Goal: Task Accomplishment & Management: Manage account settings

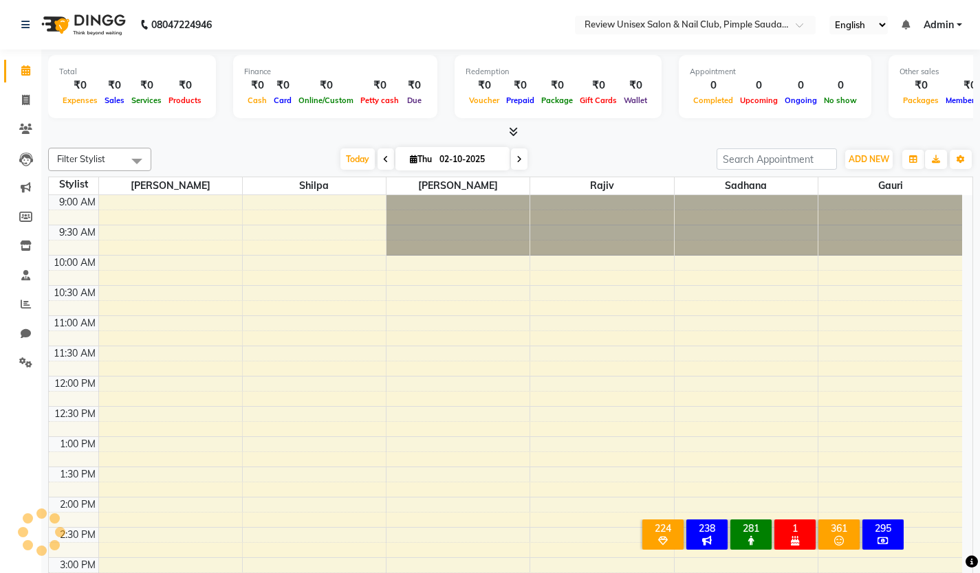
click at [382, 154] on span at bounding box center [385, 158] width 16 height 21
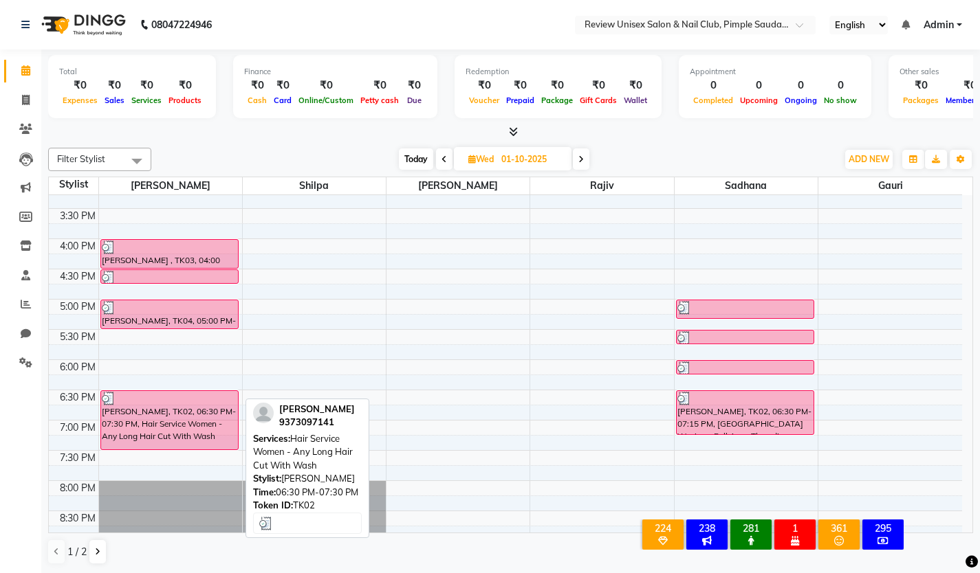
scroll to position [355, 0]
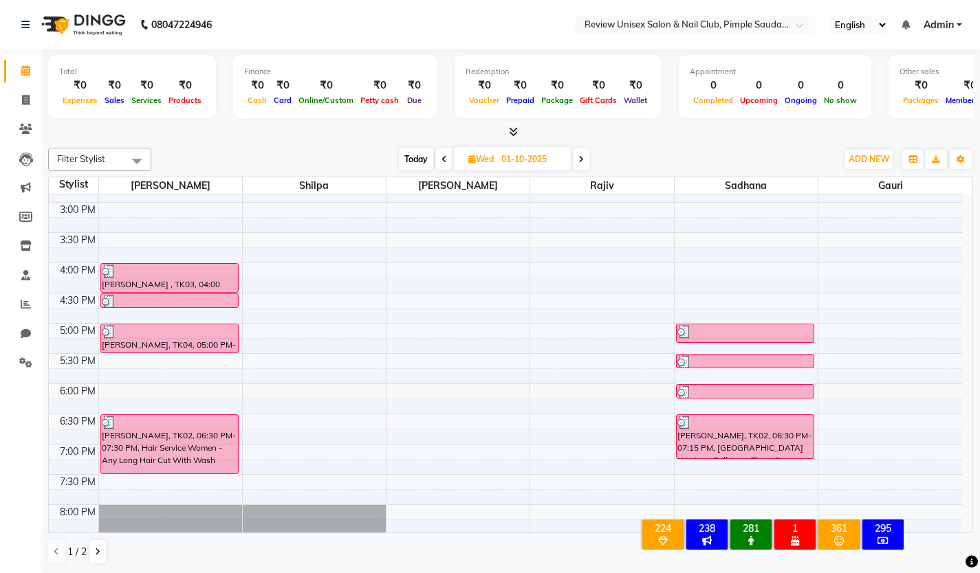
click at [577, 156] on span at bounding box center [581, 158] width 16 height 21
type input "02-10-2025"
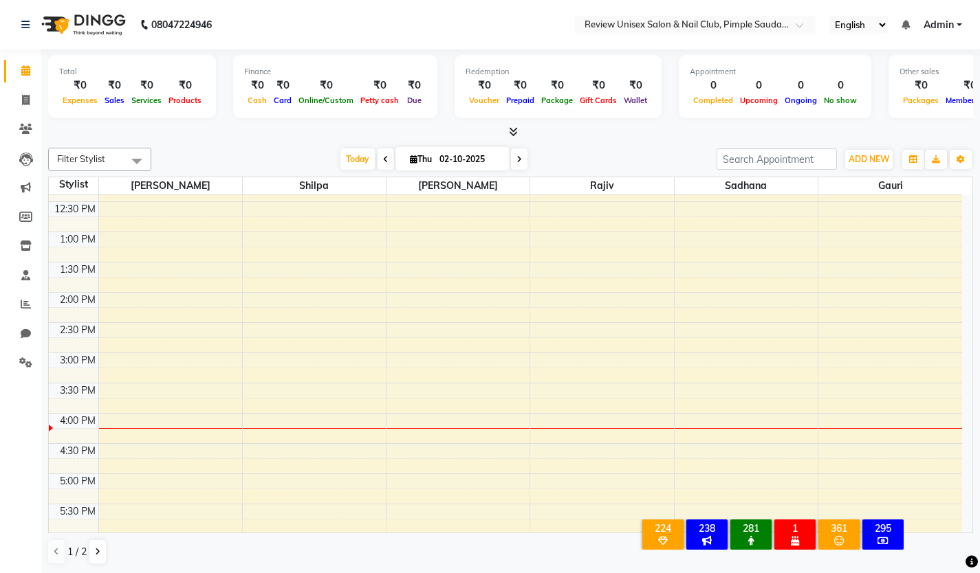
scroll to position [206, 0]
click at [124, 362] on div "9:00 AM 9:30 AM 10:00 AM 10:30 AM 11:00 AM 11:30 AM 12:00 PM 12:30 PM 1:00 PM 1…" at bounding box center [505, 382] width 913 height 786
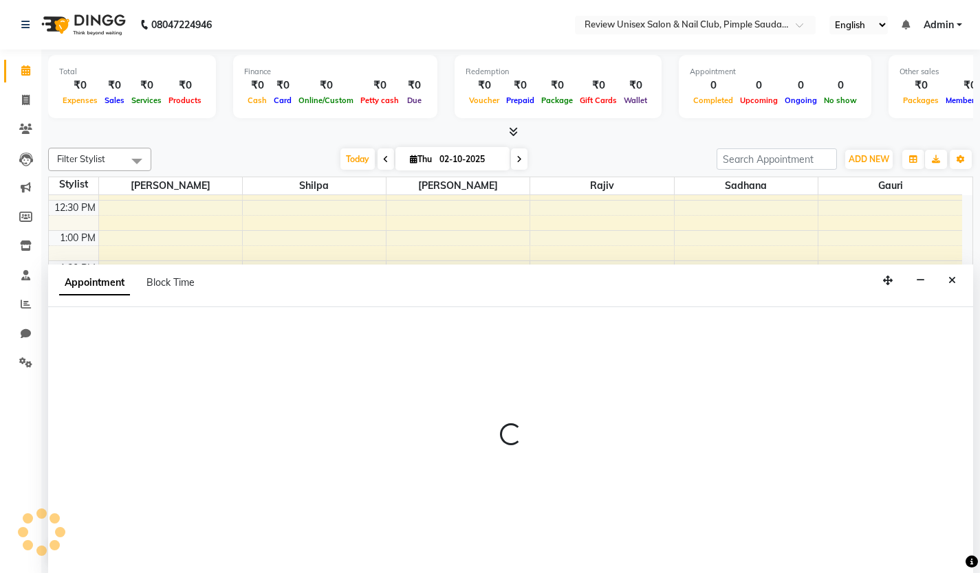
scroll to position [1, 0]
select select "12487"
select select "900"
select select "tentative"
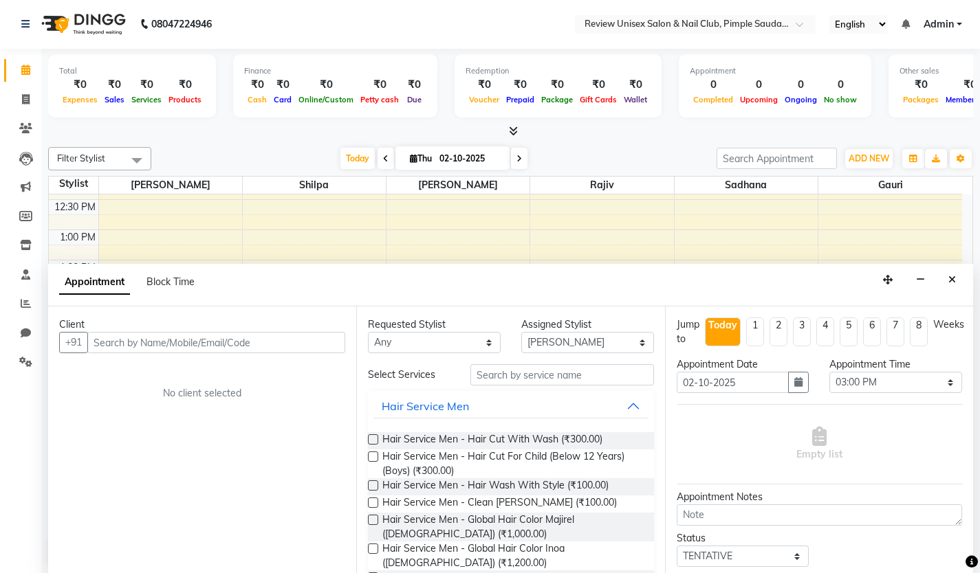
click at [194, 346] on input "text" at bounding box center [216, 342] width 258 height 21
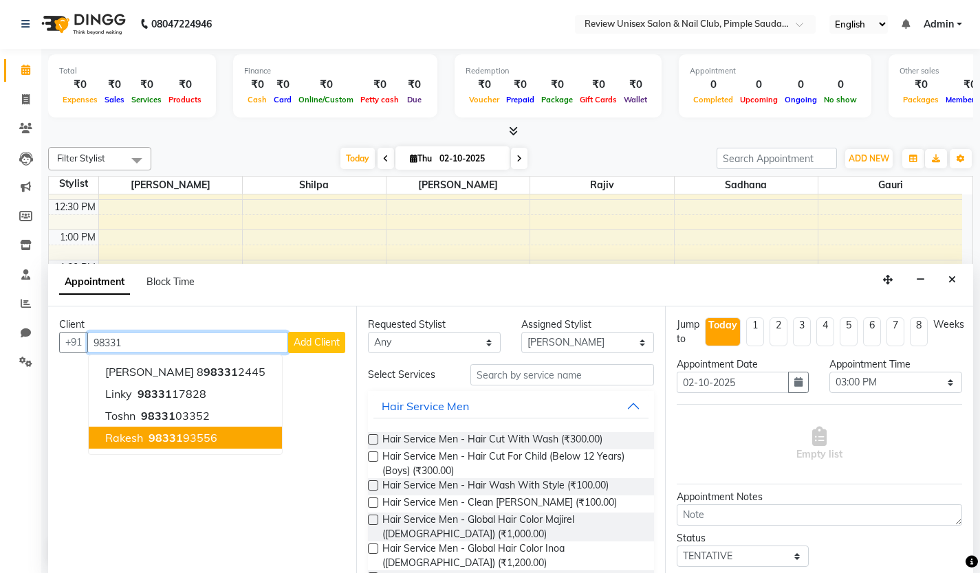
click at [137, 434] on span "Rakesh" at bounding box center [124, 438] width 38 height 14
type input "9833193556"
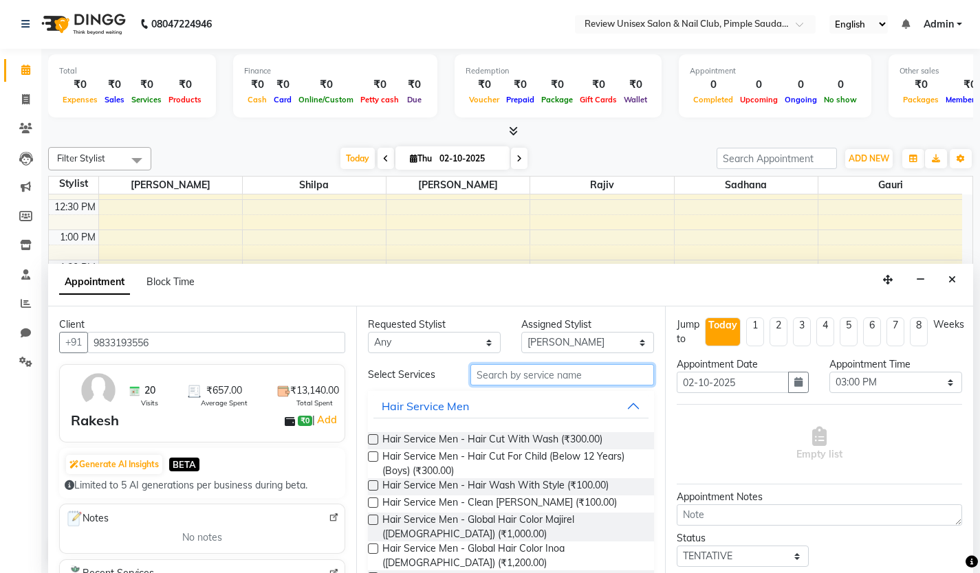
click at [499, 374] on input "text" at bounding box center [562, 374] width 184 height 21
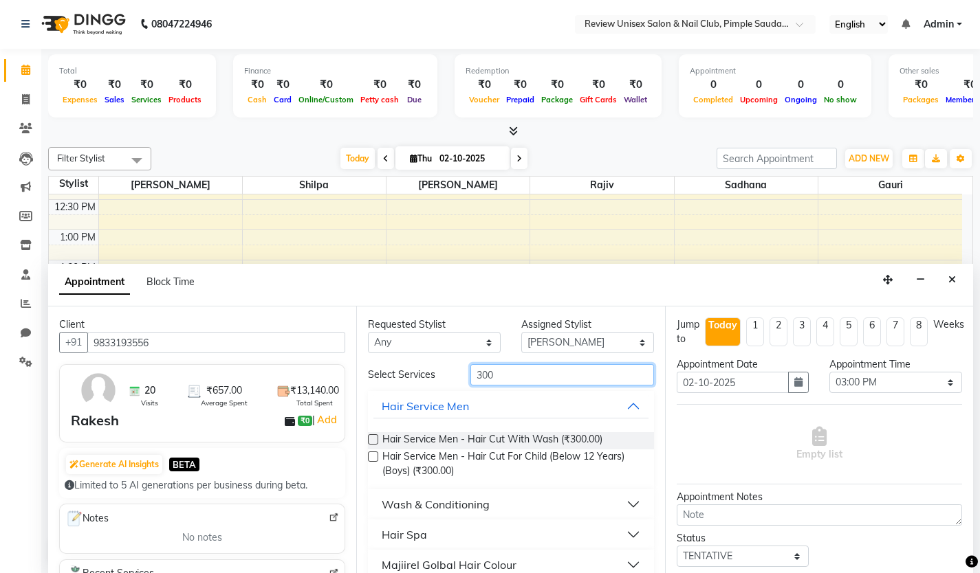
type input "300"
click at [372, 441] on label at bounding box center [373, 439] width 10 height 10
click at [372, 441] on input "checkbox" at bounding box center [372, 441] width 9 height 9
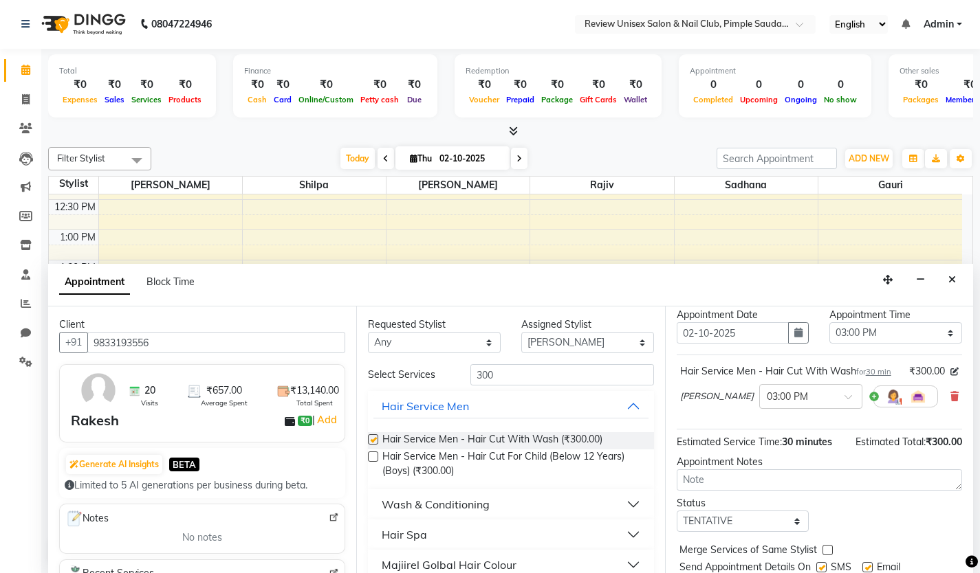
checkbox input "false"
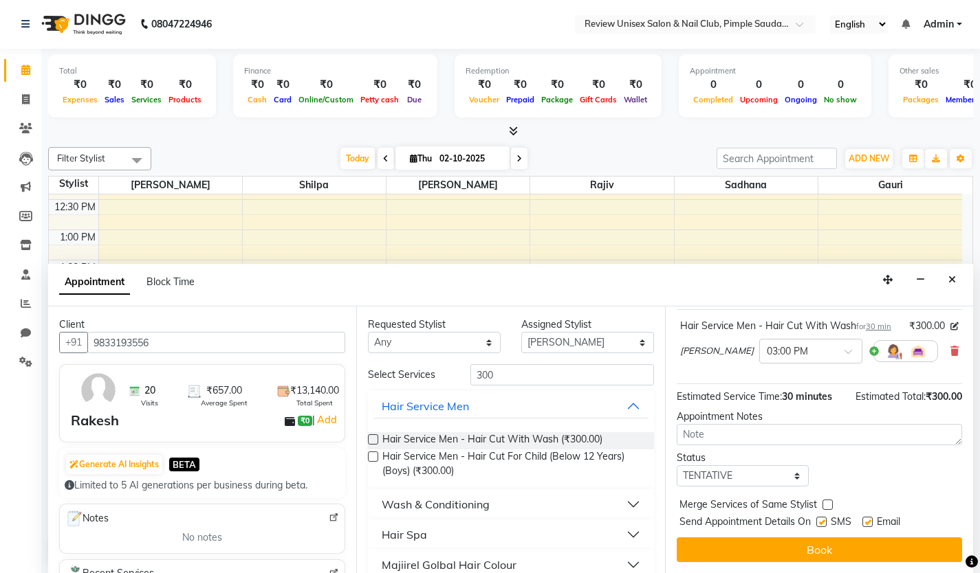
click at [821, 522] on label at bounding box center [821, 522] width 10 height 10
click at [821, 522] on input "checkbox" at bounding box center [820, 523] width 9 height 9
checkbox input "false"
click at [864, 523] on label at bounding box center [867, 522] width 10 height 10
click at [864, 523] on input "checkbox" at bounding box center [866, 523] width 9 height 9
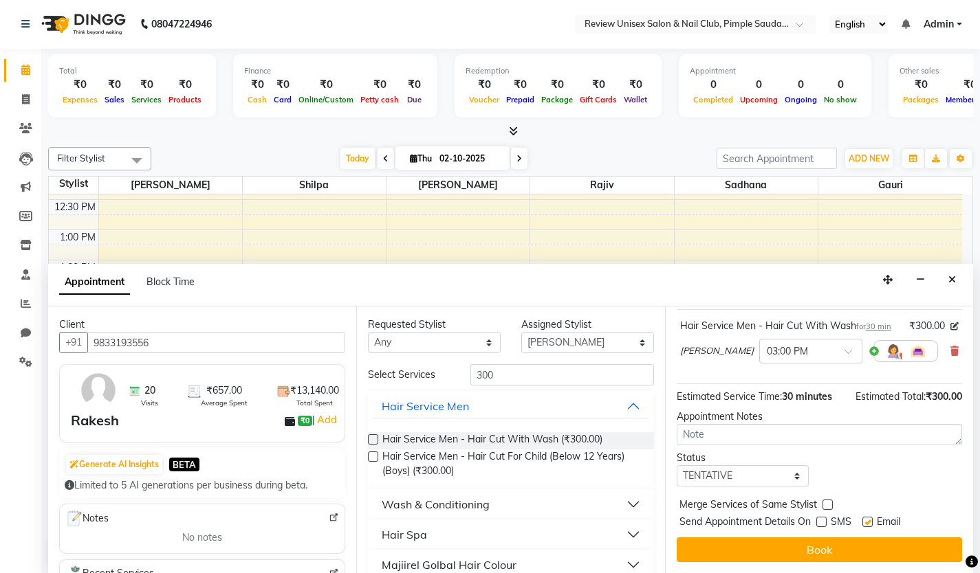
checkbox input "false"
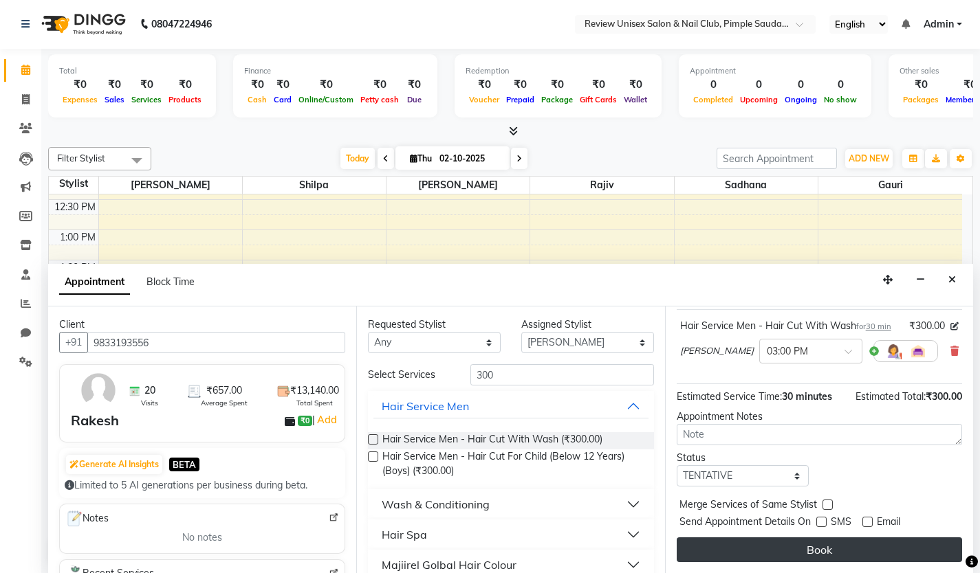
click at [859, 547] on button "Book" at bounding box center [818, 550] width 285 height 25
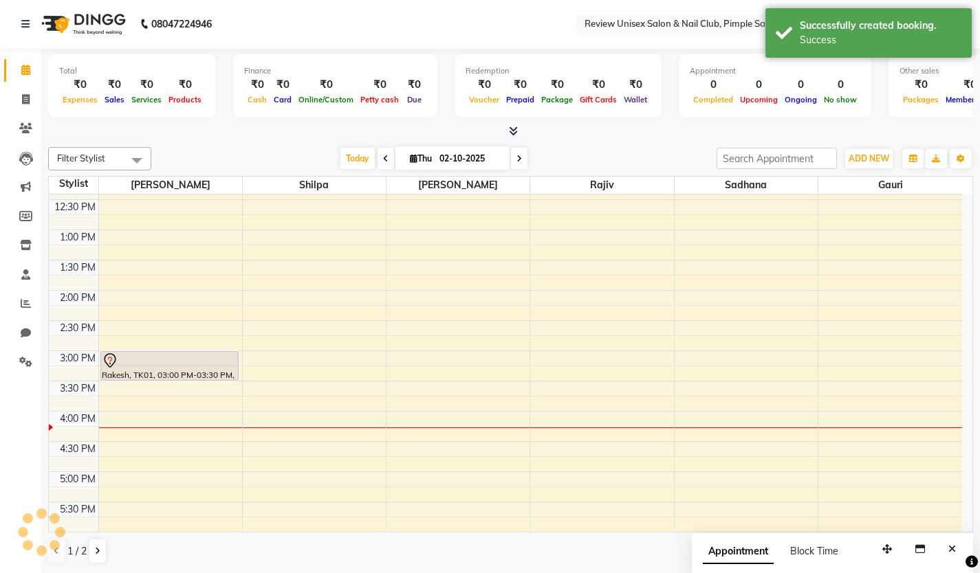
scroll to position [0, 0]
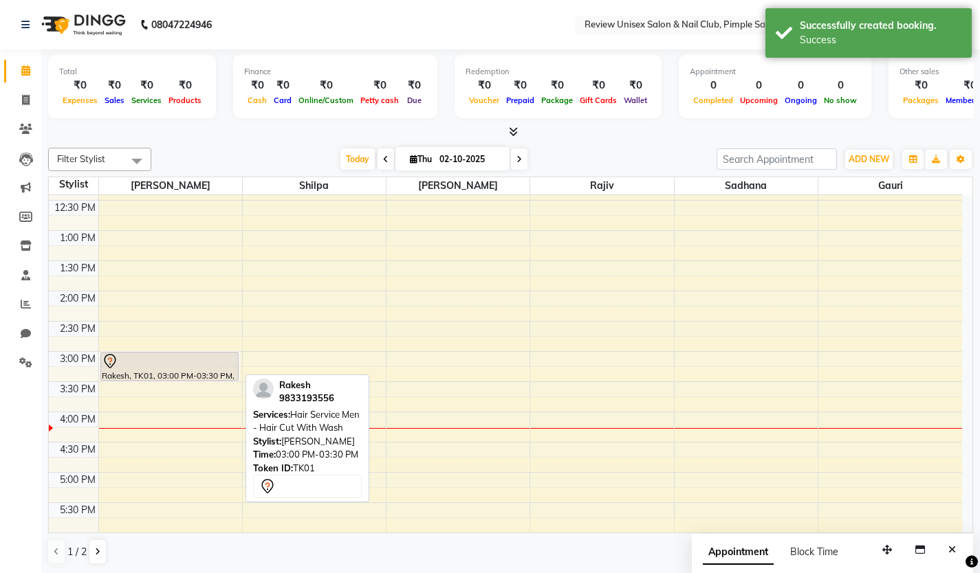
click at [170, 373] on div "Rakesh, TK01, 03:00 PM-03:30 PM, Hair Service Men - Hair Cut With Wash" at bounding box center [169, 367] width 137 height 28
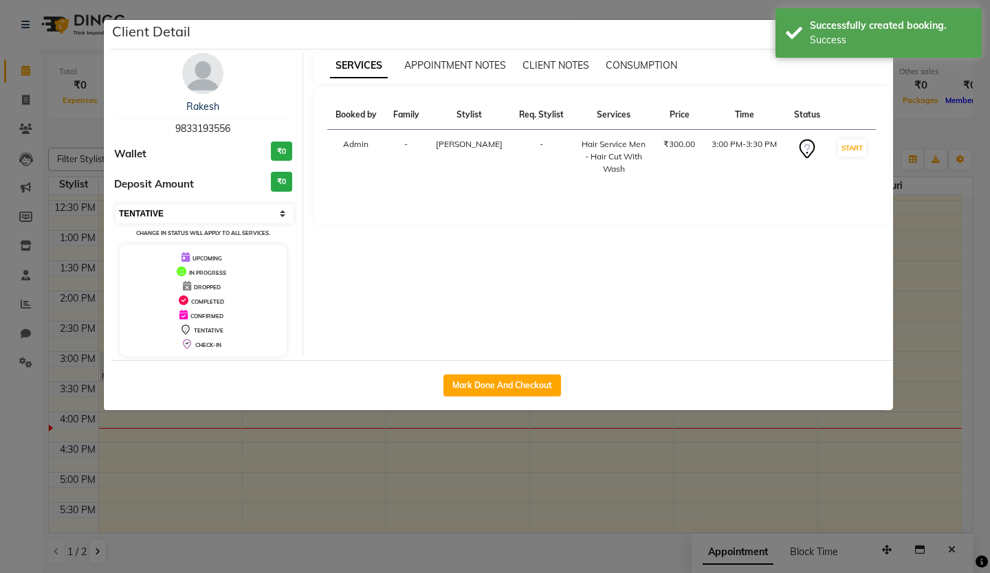
click at [185, 214] on select "Select IN SERVICE CONFIRMED TENTATIVE CHECK IN MARK DONE DROPPED UPCOMING" at bounding box center [204, 213] width 178 height 19
select select "3"
click at [115, 204] on select "Select IN SERVICE CONFIRMED TENTATIVE CHECK IN MARK DONE DROPPED UPCOMING" at bounding box center [204, 213] width 178 height 19
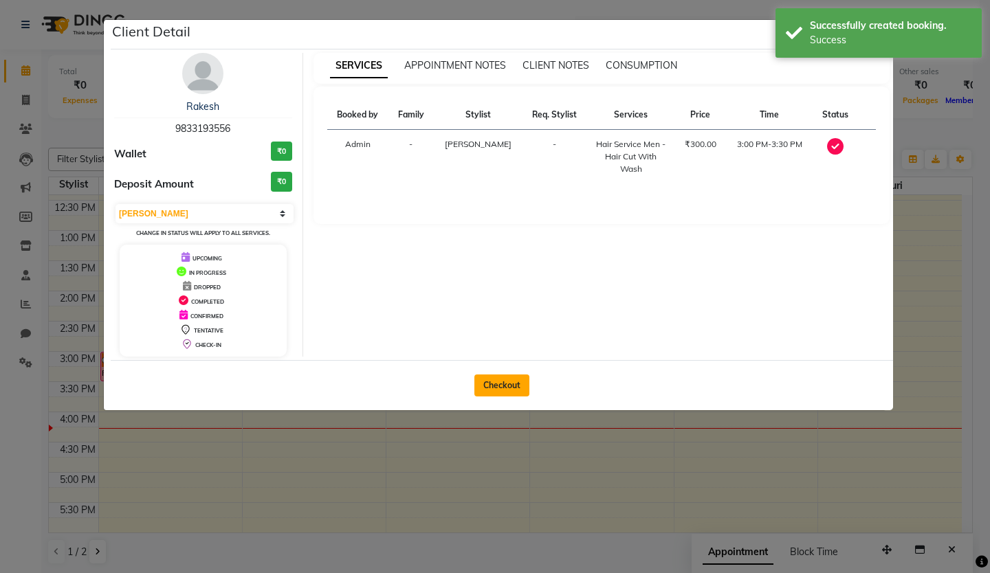
click at [496, 393] on button "Checkout" at bounding box center [501, 386] width 55 height 22
select select "service"
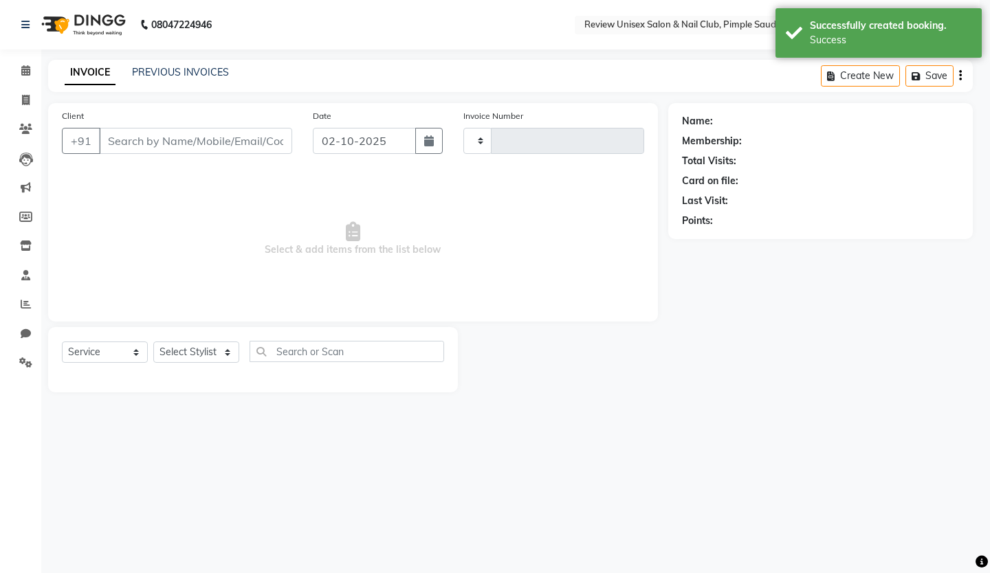
type input "0622"
select select "766"
type input "9833193556"
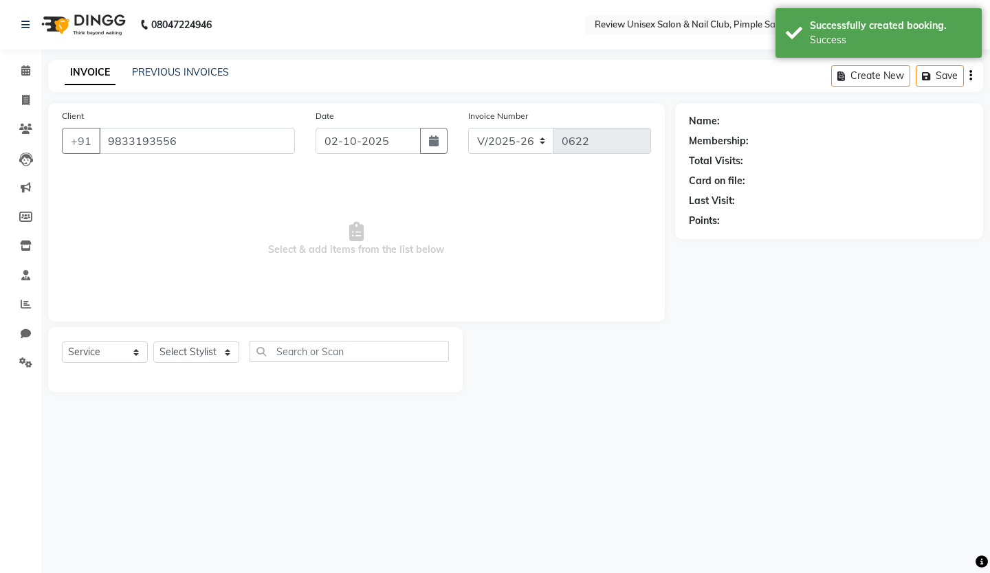
select select "12487"
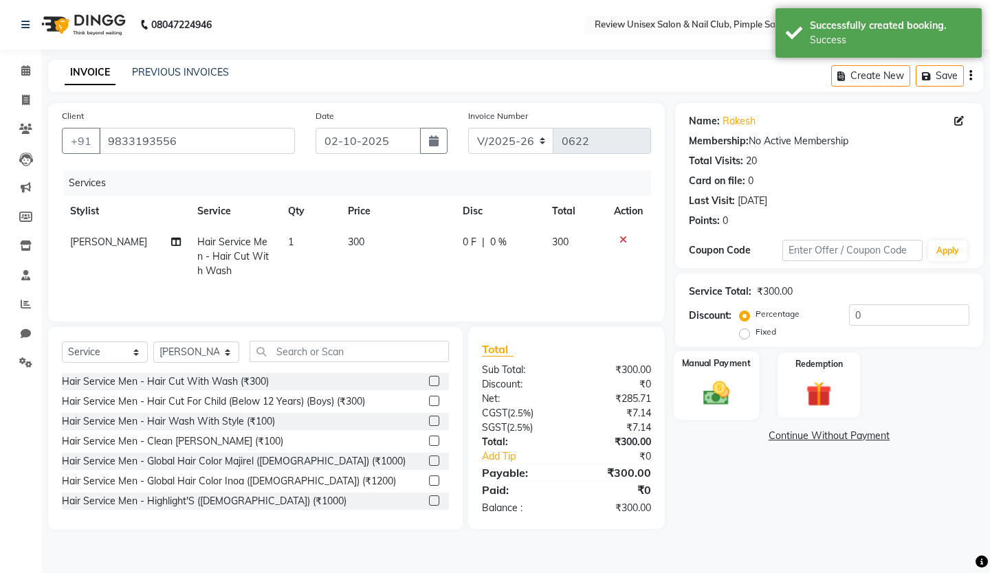
click at [713, 390] on img at bounding box center [715, 393] width 43 height 30
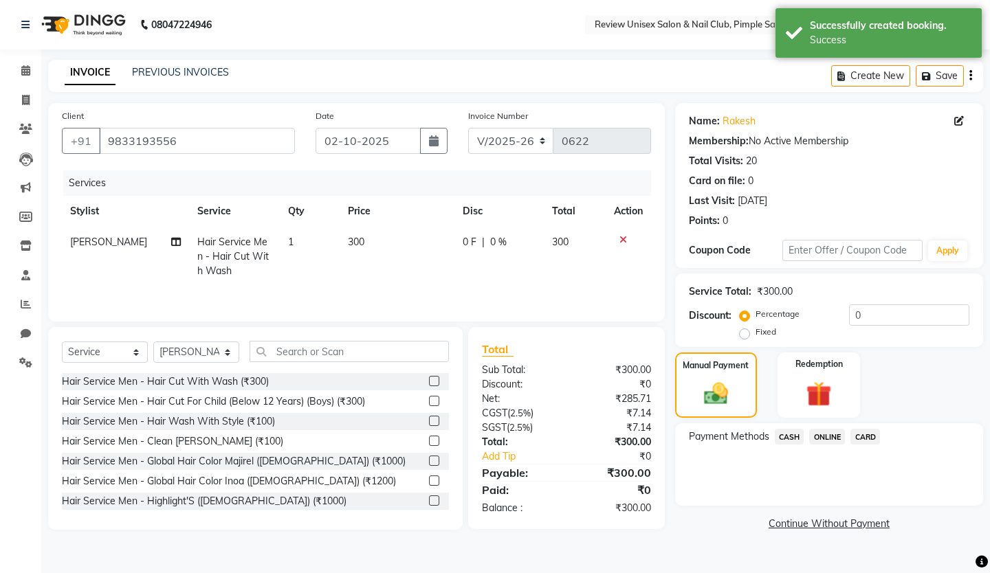
click at [811, 438] on span "ONLINE" at bounding box center [827, 437] width 36 height 16
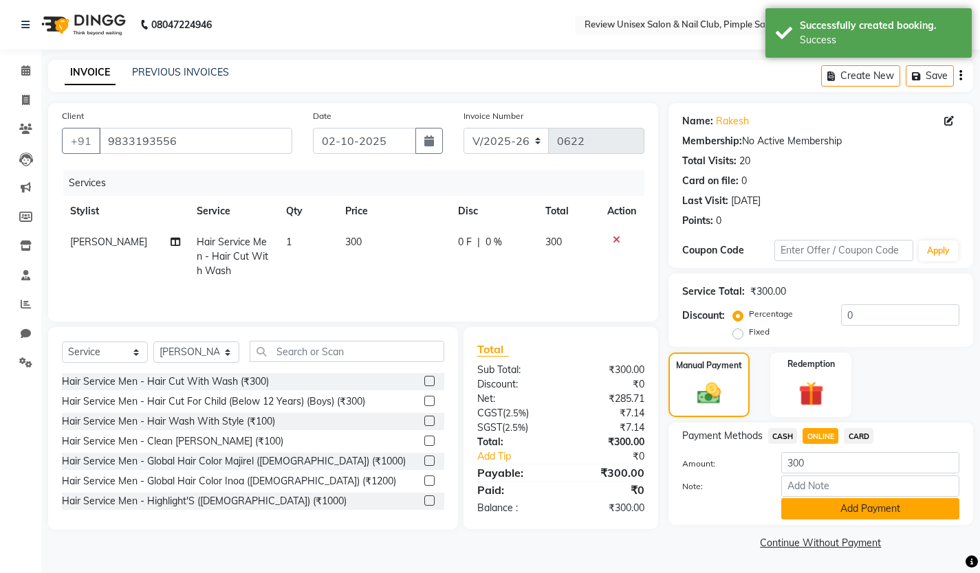
click at [802, 506] on button "Add Payment" at bounding box center [870, 508] width 178 height 21
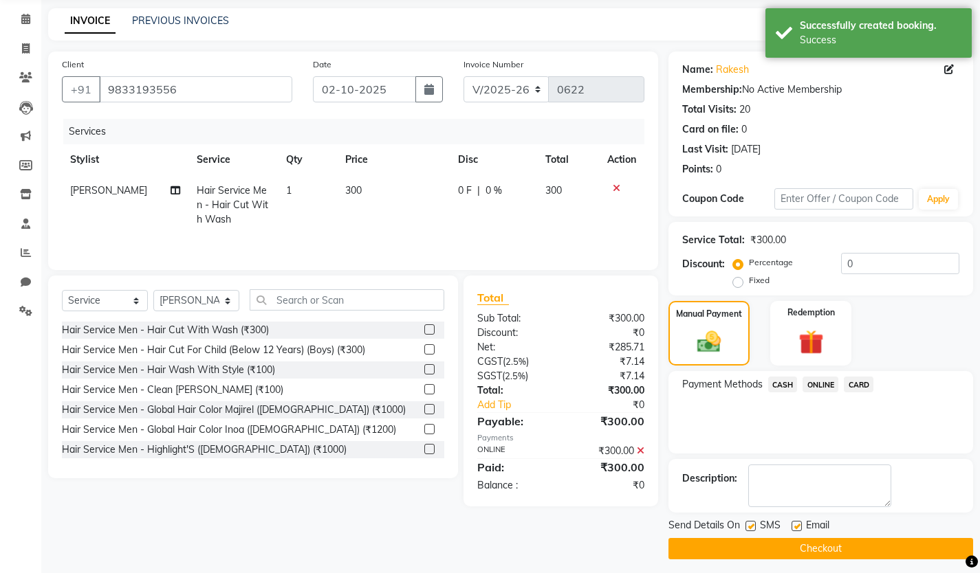
scroll to position [58, 0]
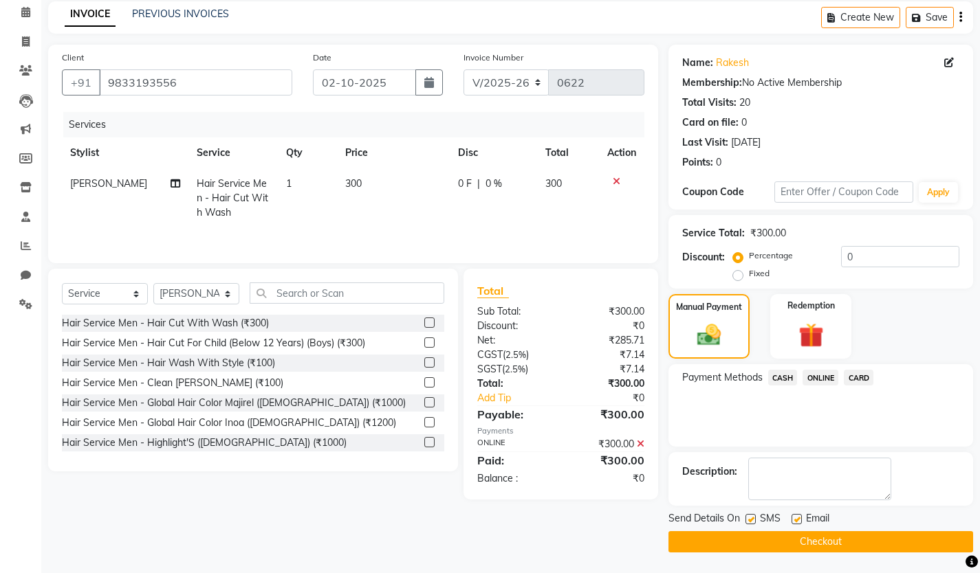
click at [751, 518] on label at bounding box center [750, 519] width 10 height 10
click at [751, 518] on input "checkbox" at bounding box center [749, 520] width 9 height 9
checkbox input "false"
click at [797, 518] on label at bounding box center [796, 519] width 10 height 10
click at [797, 518] on input "checkbox" at bounding box center [795, 520] width 9 height 9
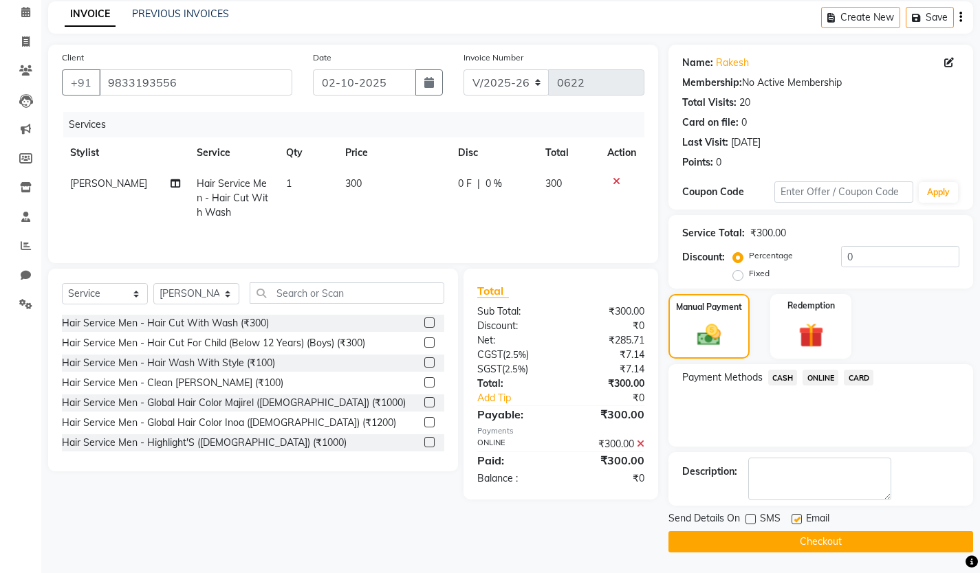
checkbox input "false"
click at [802, 536] on button "Checkout" at bounding box center [820, 541] width 305 height 21
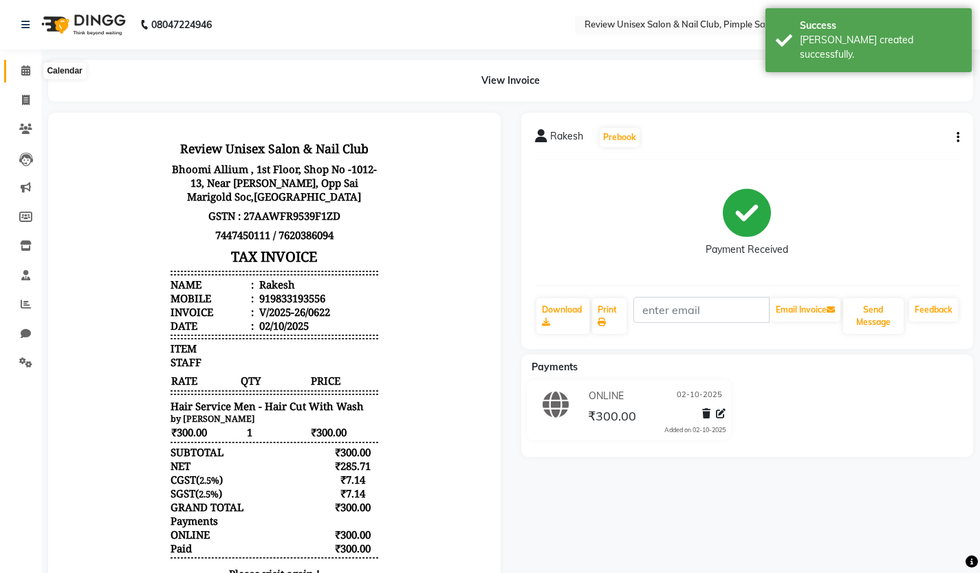
click at [25, 65] on icon at bounding box center [25, 70] width 9 height 10
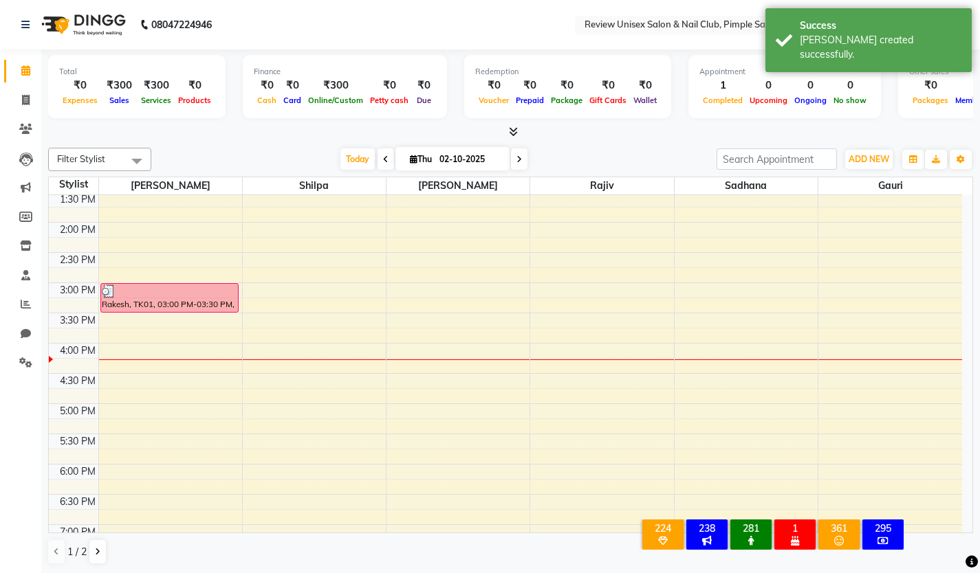
scroll to position [206, 0]
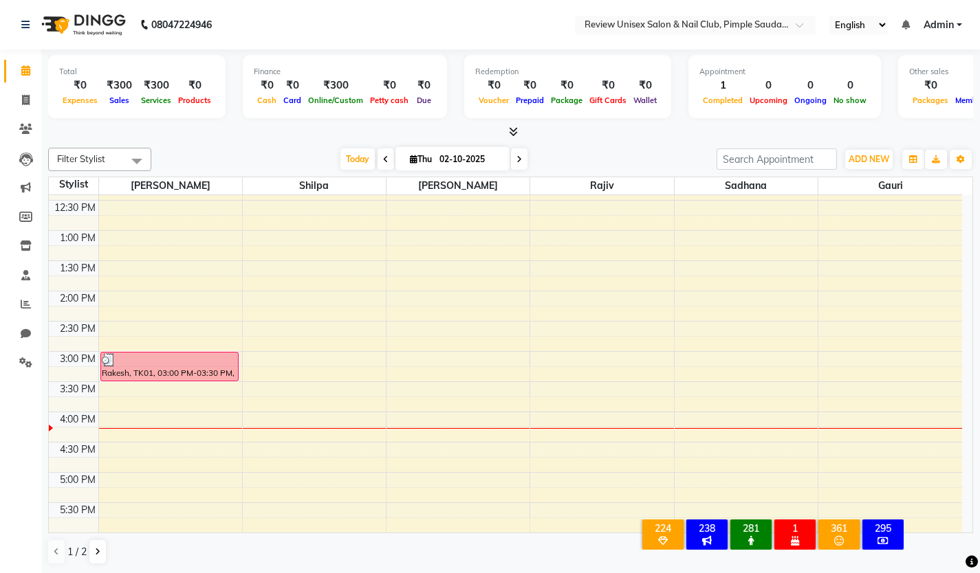
click at [697, 360] on div "9:00 AM 9:30 AM 10:00 AM 10:30 AM 11:00 AM 11:30 AM 12:00 PM 12:30 PM 1:00 PM 1…" at bounding box center [505, 382] width 913 height 786
select select "89963"
select select "900"
select select "tentative"
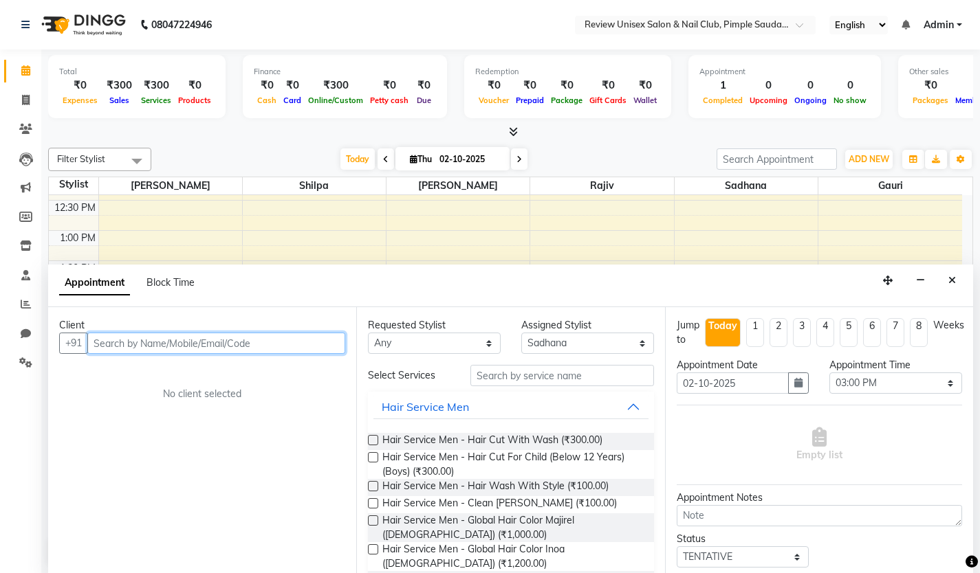
click at [192, 350] on input "text" at bounding box center [216, 343] width 258 height 21
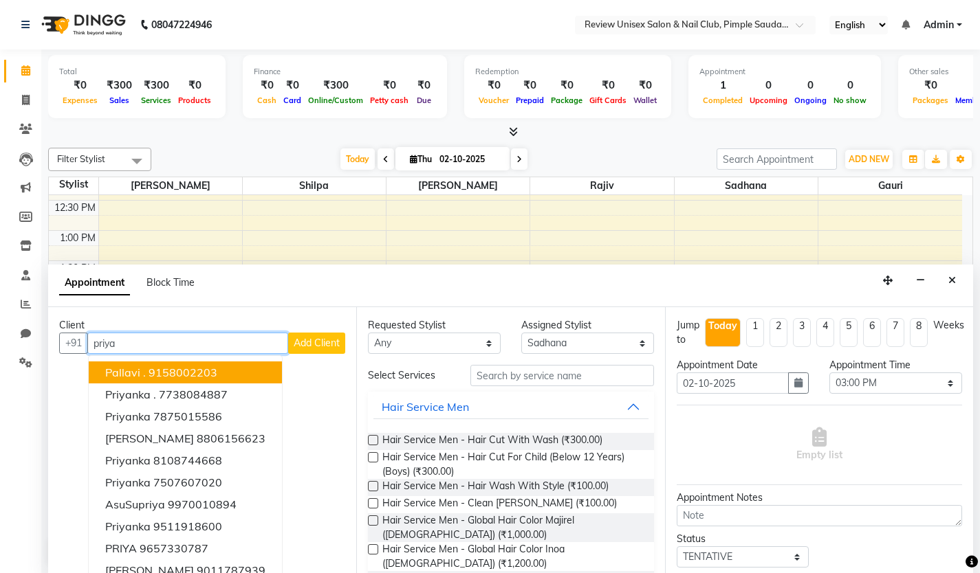
click at [114, 346] on input "priya" at bounding box center [187, 343] width 201 height 21
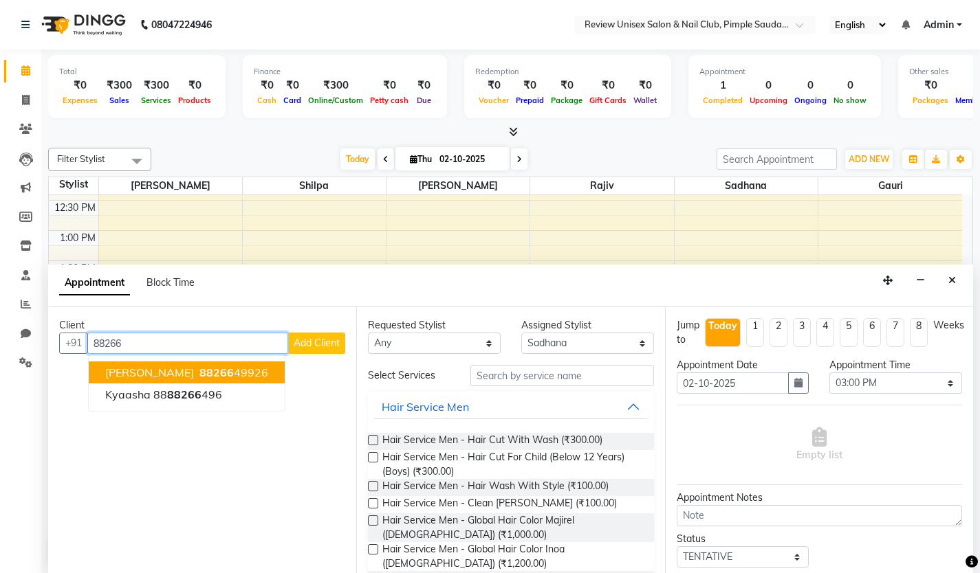
click at [199, 368] on span "88266" at bounding box center [216, 373] width 34 height 14
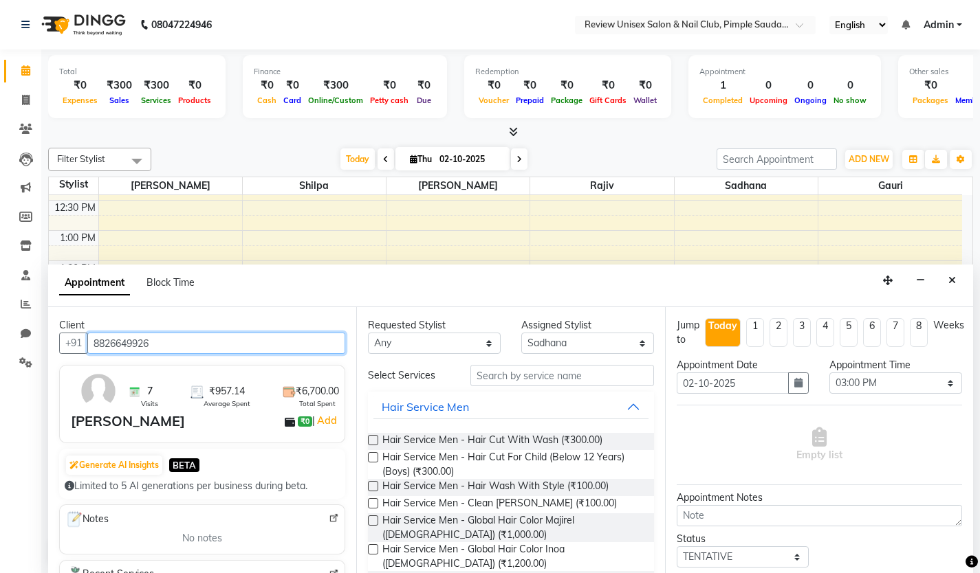
type input "8826649926"
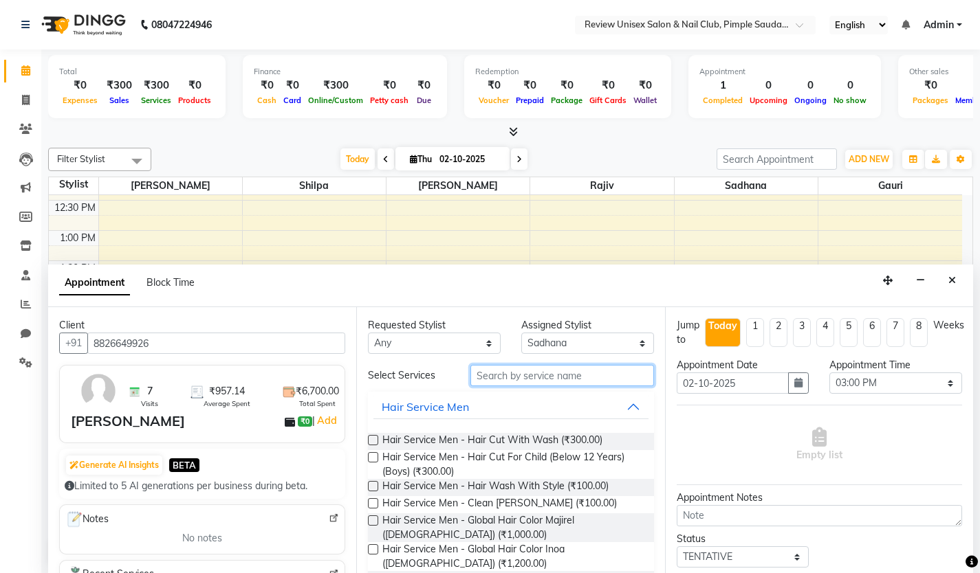
click at [487, 375] on input "text" at bounding box center [562, 375] width 184 height 21
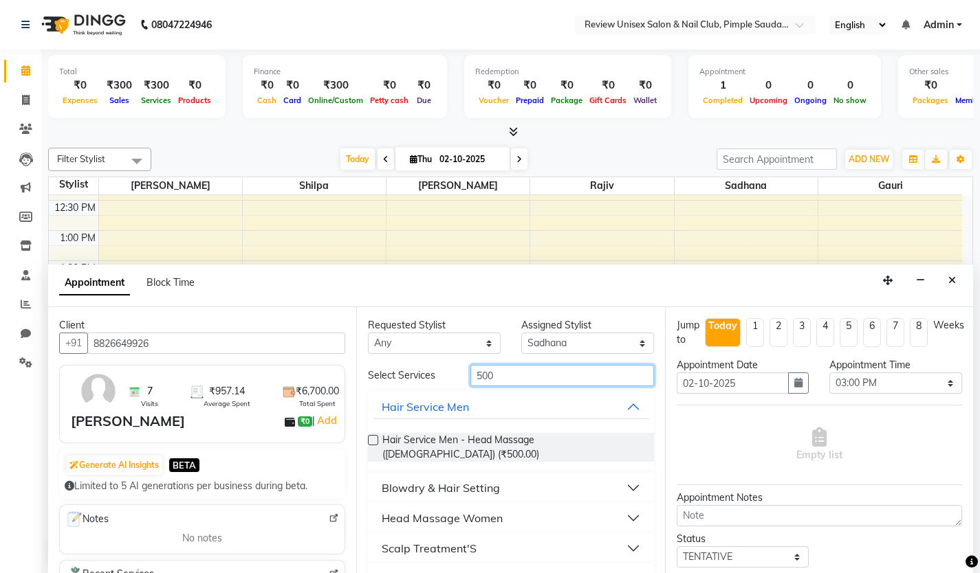
type input "500"
click at [371, 441] on label at bounding box center [373, 440] width 10 height 10
click at [371, 441] on input "checkbox" at bounding box center [372, 441] width 9 height 9
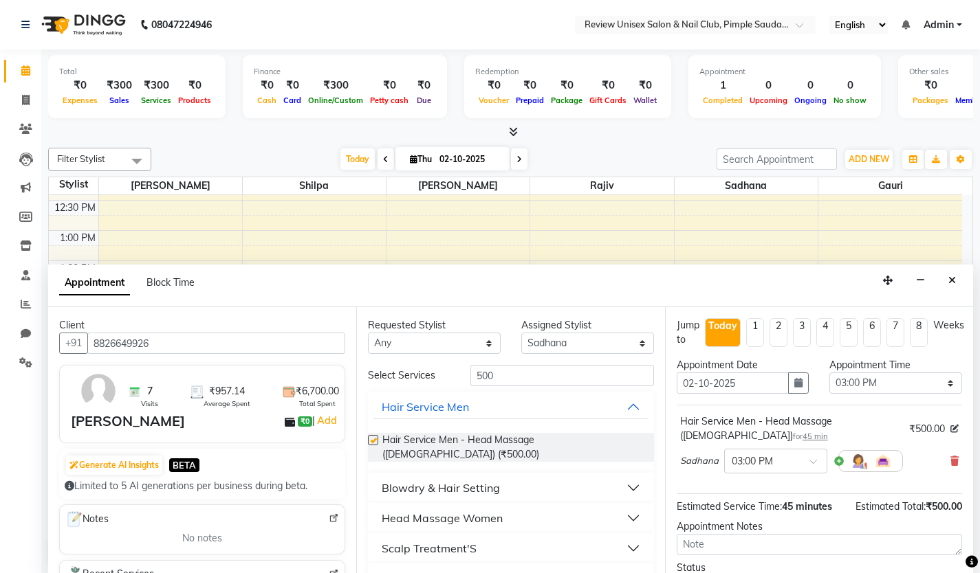
checkbox input "false"
click at [511, 383] on input "500" at bounding box center [562, 375] width 184 height 21
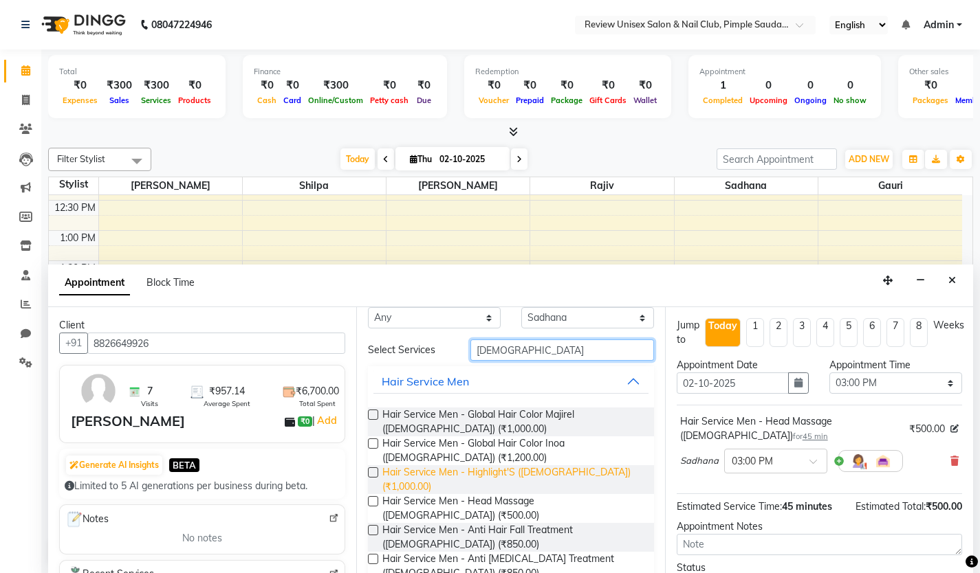
scroll to position [48, 0]
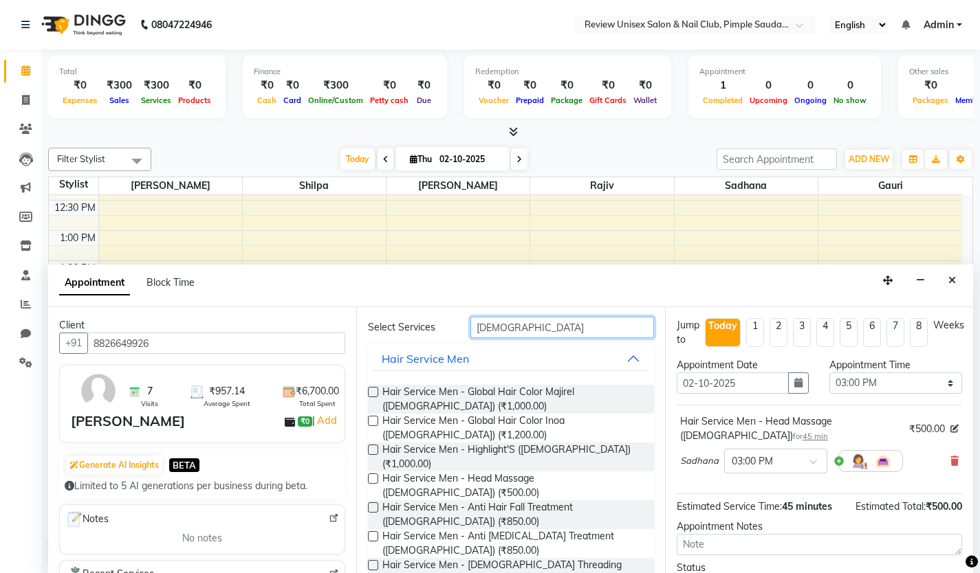
click at [510, 333] on input "[DEMOGRAPHIC_DATA]" at bounding box center [562, 327] width 184 height 21
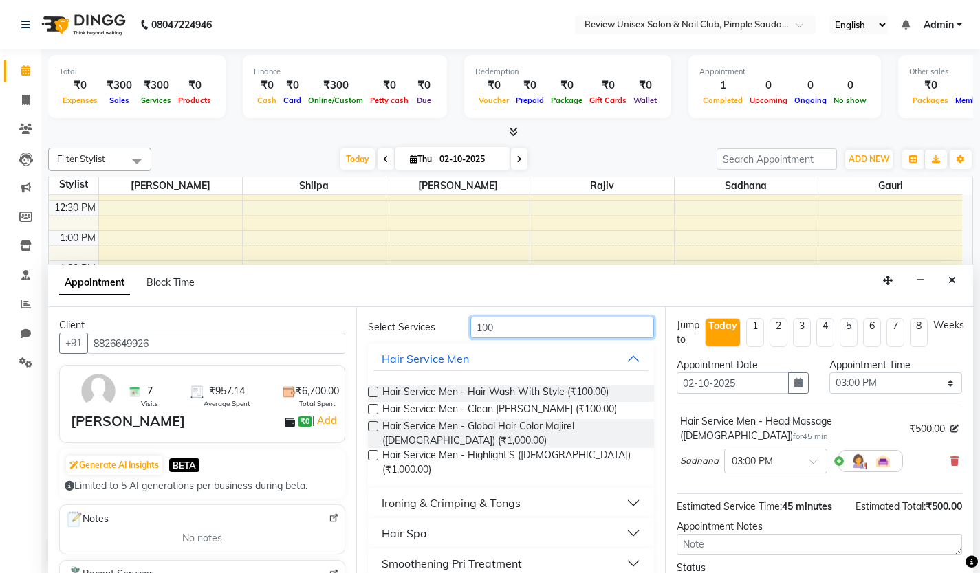
type input "100"
click at [367, 394] on div "Requested Stylist Any [PERSON_NAME] Gauri Rajiv Sadhana Shilpa [PERSON_NAME] Us…" at bounding box center [510, 440] width 308 height 267
click at [372, 394] on label at bounding box center [373, 392] width 10 height 10
click at [372, 394] on input "checkbox" at bounding box center [372, 393] width 9 height 9
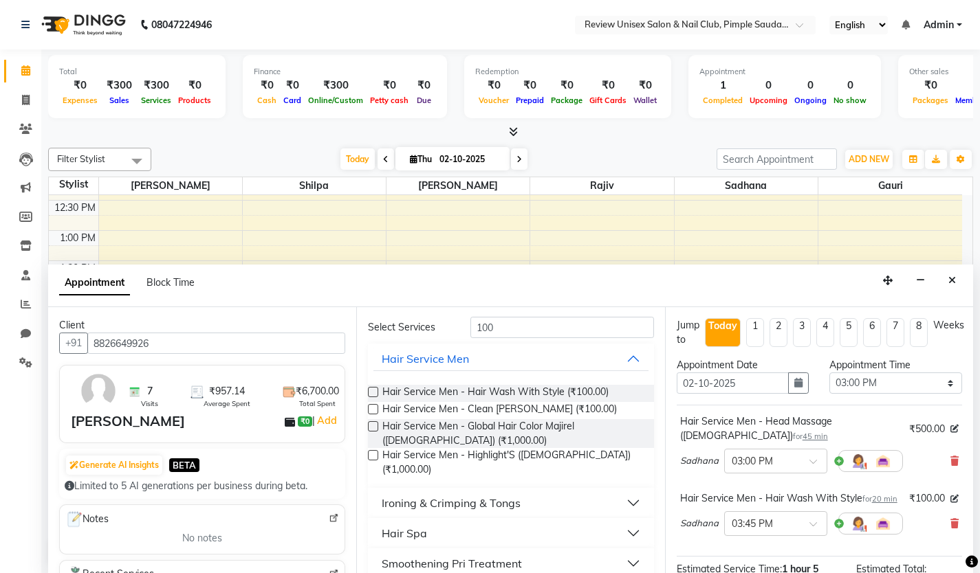
click at [372, 391] on label at bounding box center [373, 392] width 10 height 10
click at [372, 391] on input "checkbox" at bounding box center [372, 393] width 9 height 9
click at [372, 391] on label at bounding box center [373, 392] width 10 height 10
click at [372, 391] on input "checkbox" at bounding box center [372, 393] width 9 height 9
click at [373, 391] on label at bounding box center [373, 392] width 10 height 10
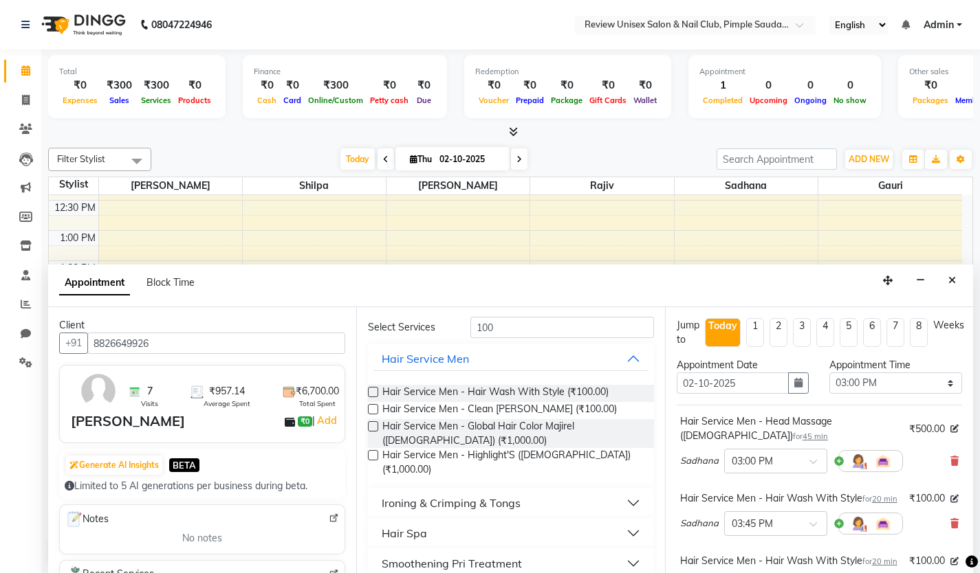
click at [373, 391] on input "checkbox" at bounding box center [372, 393] width 9 height 9
checkbox input "false"
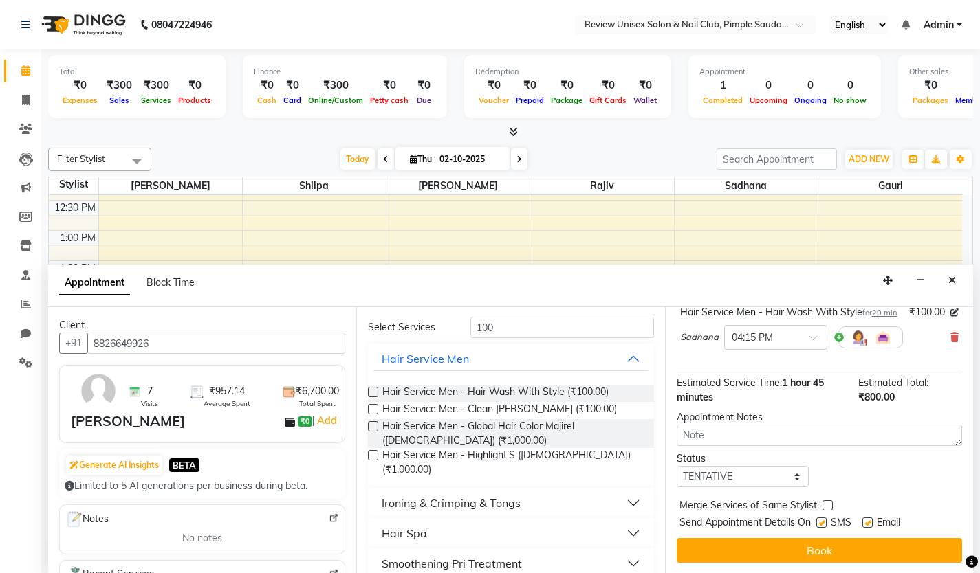
scroll to position [1, 0]
click at [824, 524] on label at bounding box center [821, 522] width 10 height 10
click at [824, 524] on input "checkbox" at bounding box center [820, 523] width 9 height 9
checkbox input "false"
click at [871, 527] on label at bounding box center [867, 522] width 10 height 10
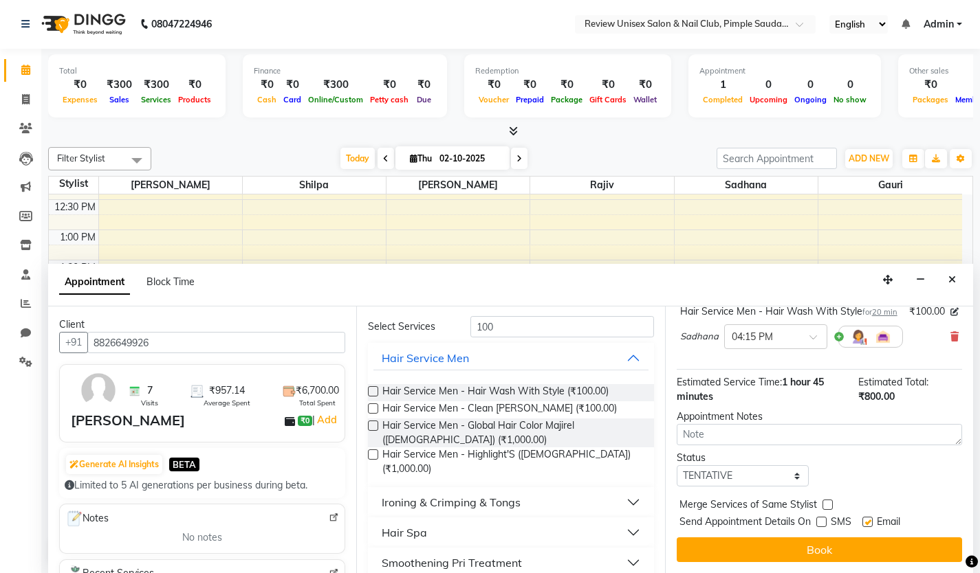
click at [871, 527] on input "checkbox" at bounding box center [866, 523] width 9 height 9
checkbox input "false"
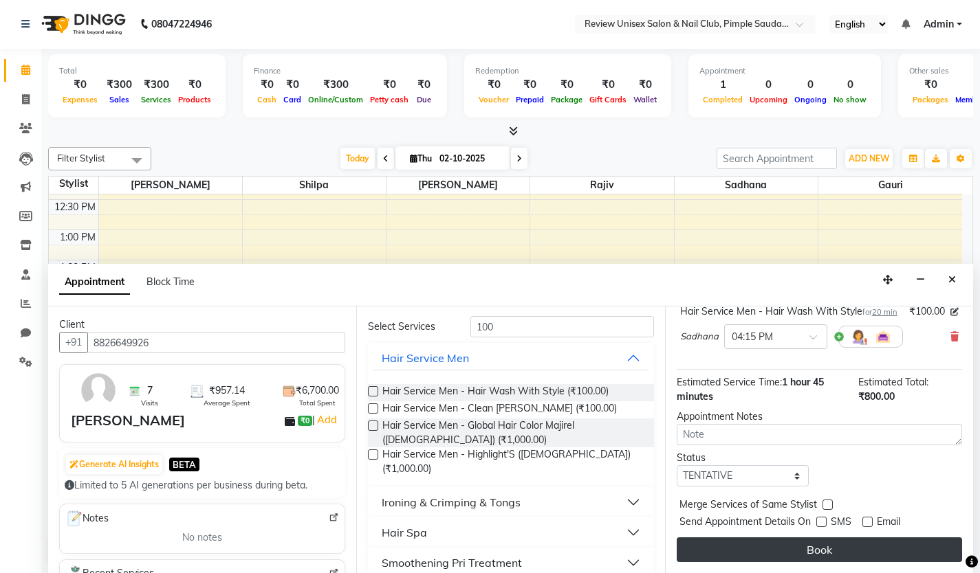
click at [866, 539] on button "Book" at bounding box center [818, 550] width 285 height 25
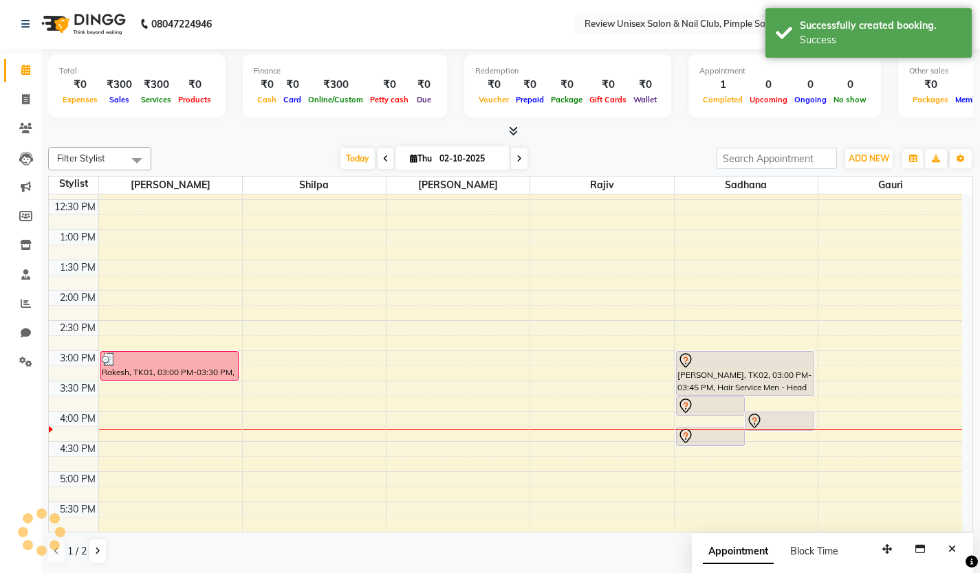
scroll to position [0, 0]
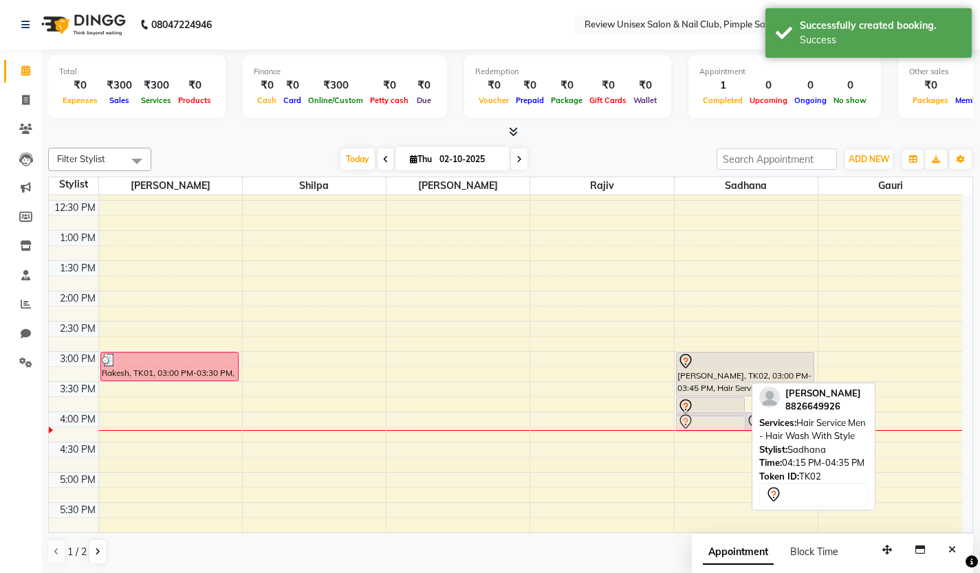
drag, startPoint x: 733, startPoint y: 438, endPoint x: 736, endPoint y: 426, distance: 12.8
click at [736, 426] on div "[PERSON_NAME], TK02, 03:45 PM-04:05 PM, Hair Service Men - Hair Wash With Style…" at bounding box center [745, 382] width 143 height 786
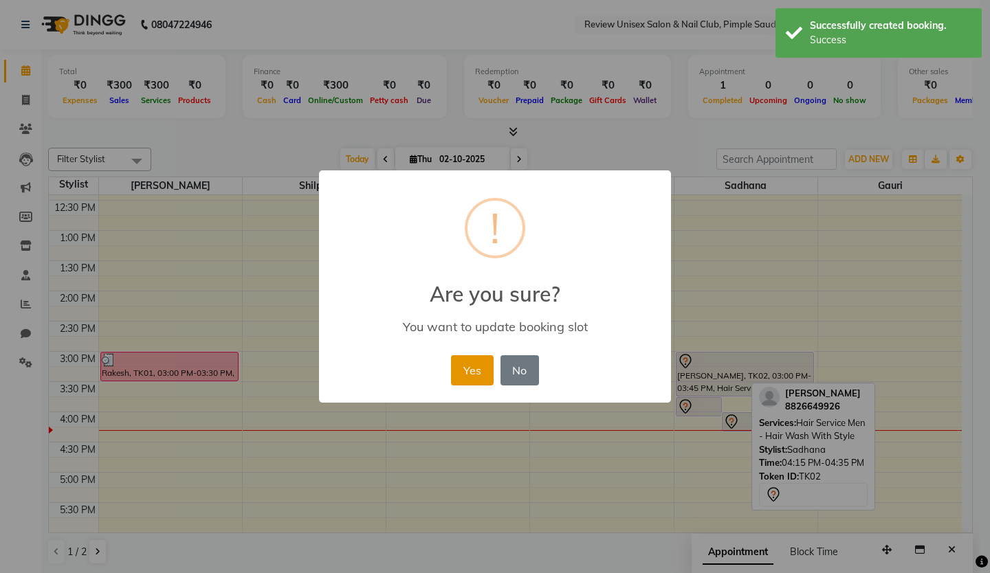
click at [474, 379] on button "Yes" at bounding box center [472, 370] width 42 height 30
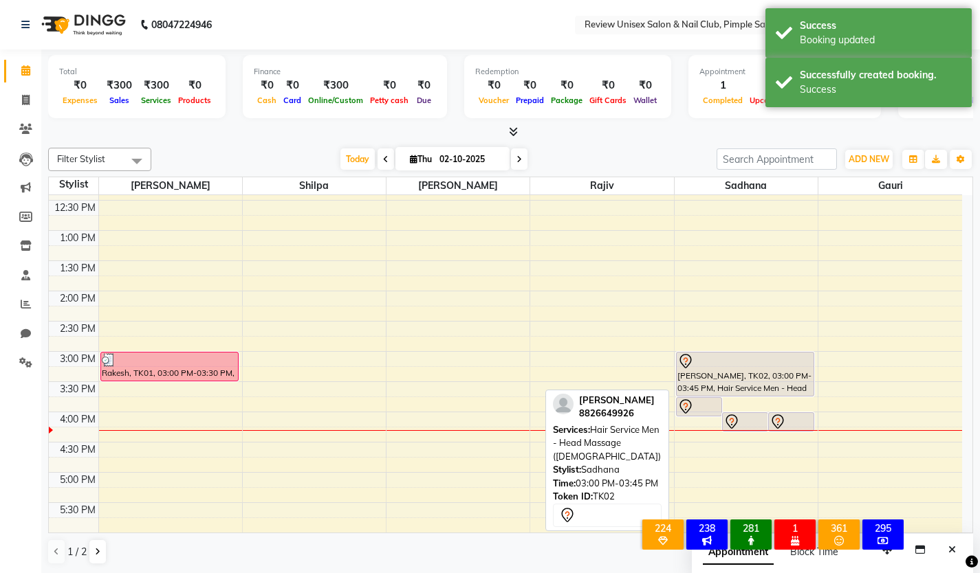
click at [747, 374] on div "[PERSON_NAME], TK02, 03:00 PM-03:45 PM, Hair Service Men - Head Massage ([DEMOG…" at bounding box center [744, 374] width 137 height 43
click at [751, 375] on div "[PERSON_NAME], TK02, 03:00 PM-03:45 PM, Hair Service Men - Head Massage ([DEMOG…" at bounding box center [744, 374] width 137 height 43
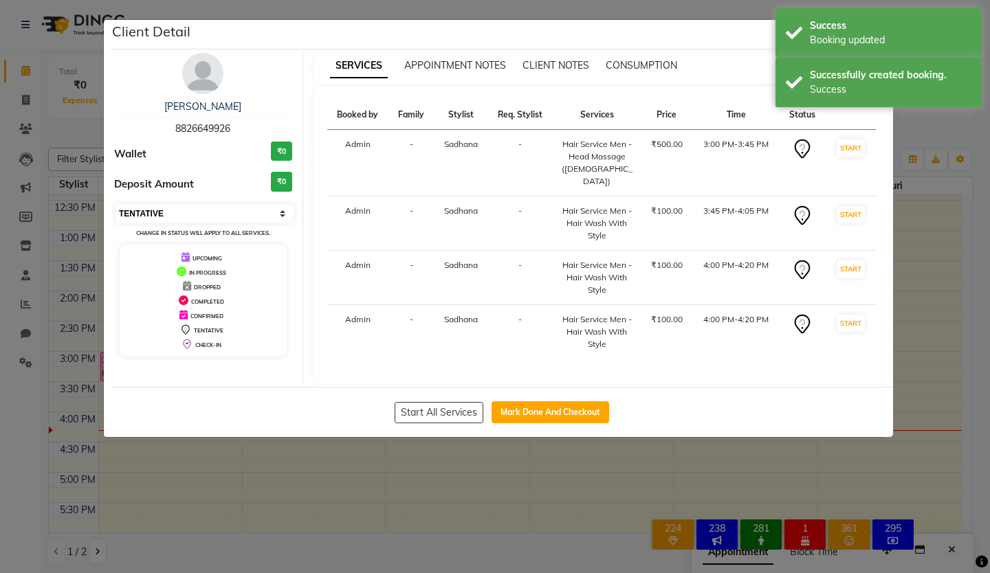
click at [168, 208] on select "Select IN SERVICE CONFIRMED TENTATIVE CHECK IN MARK DONE DROPPED UPCOMING" at bounding box center [204, 213] width 178 height 19
click at [115, 204] on select "Select IN SERVICE CONFIRMED TENTATIVE CHECK IN MARK DONE DROPPED UPCOMING" at bounding box center [204, 213] width 178 height 19
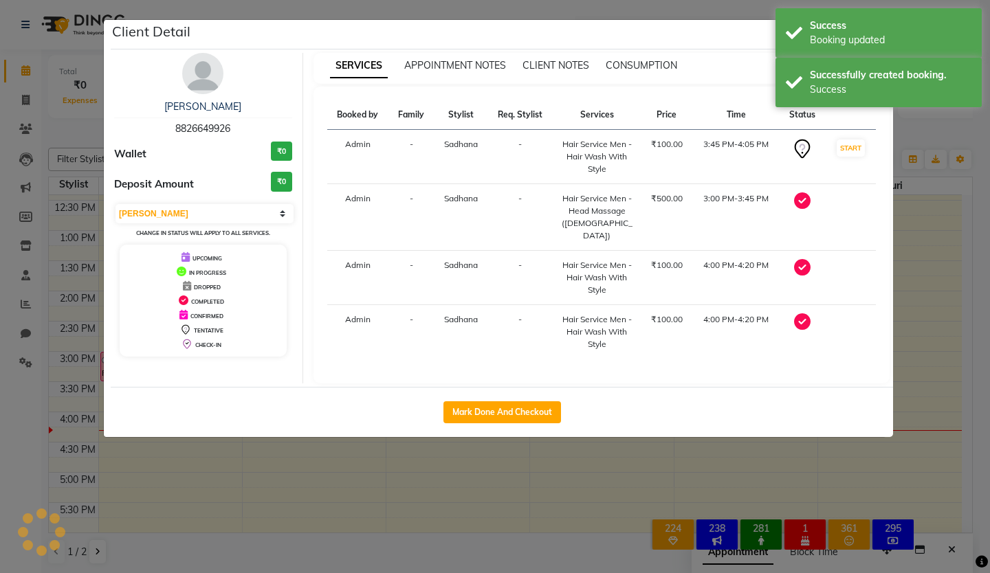
select select "select"
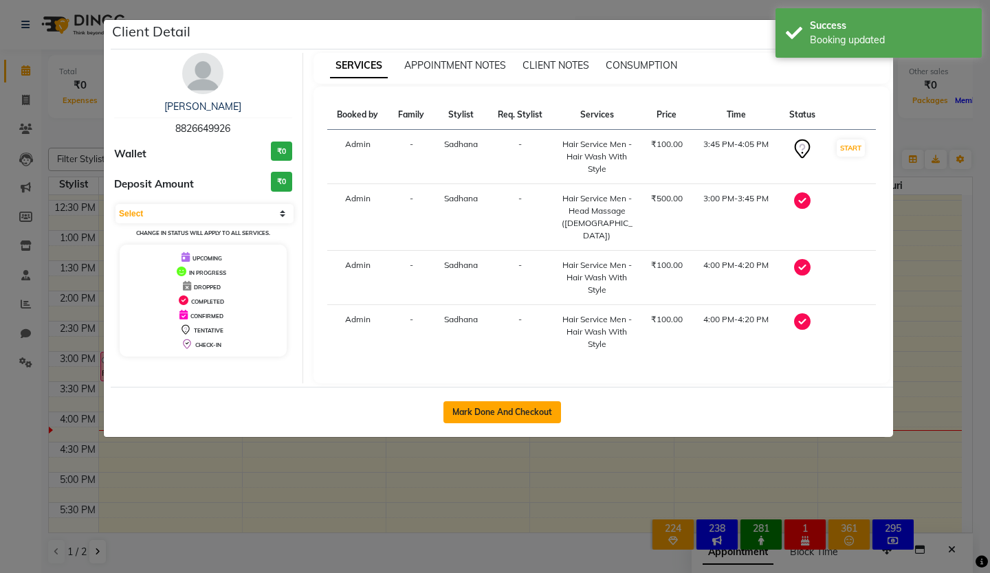
click at [483, 401] on button "Mark Done And Checkout" at bounding box center [502, 412] width 118 height 22
select select "service"
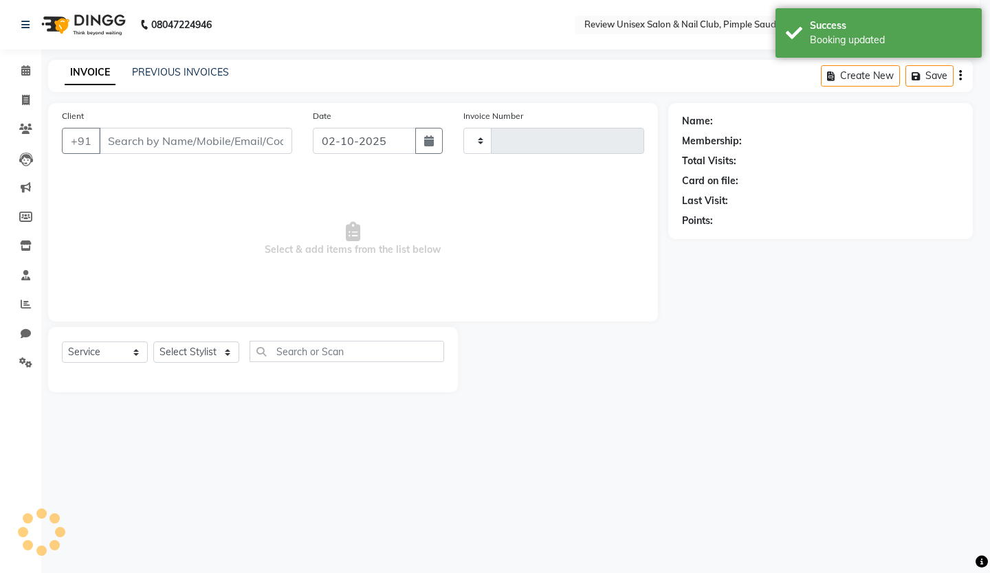
type input "0623"
select select "766"
type input "8826649926"
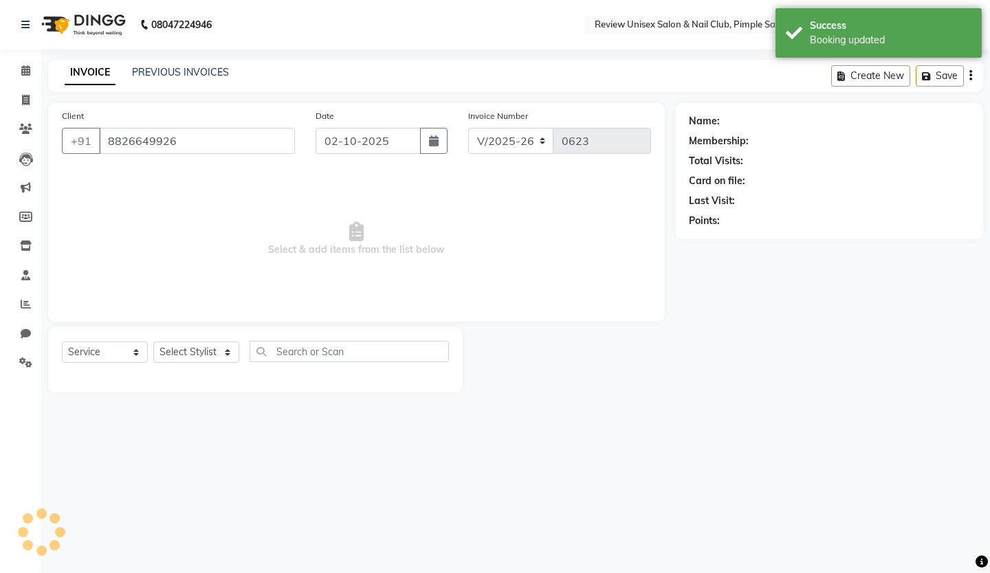
select select "89963"
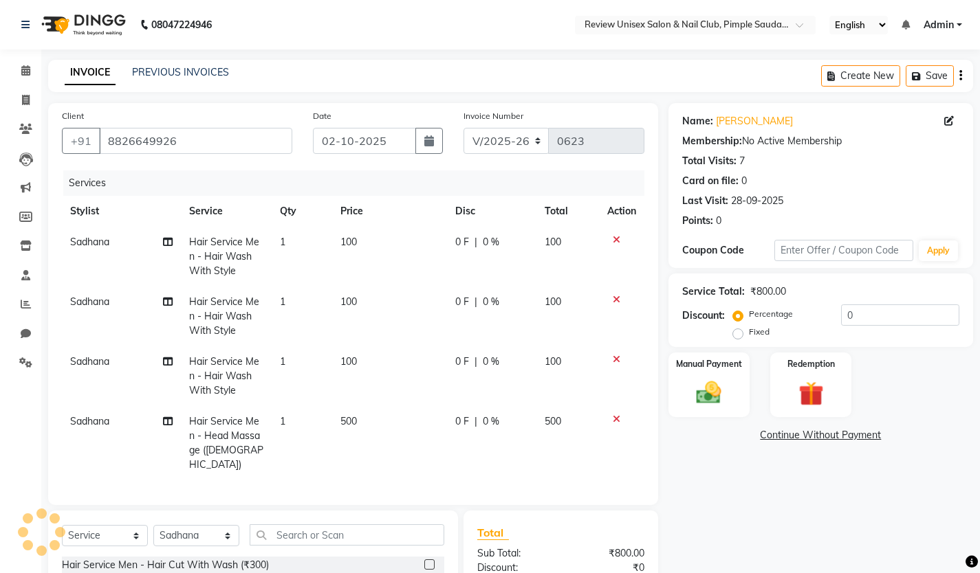
scroll to position [157, 0]
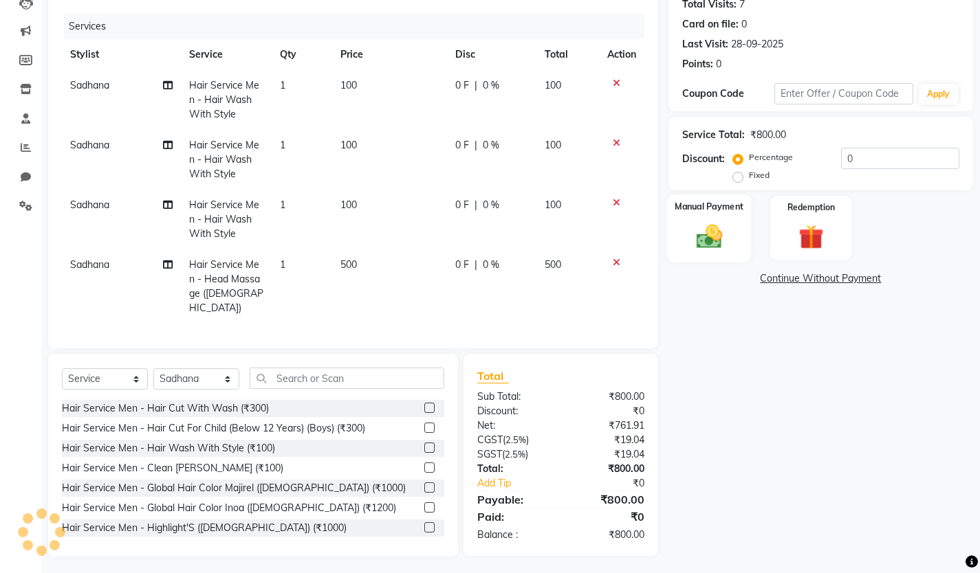
click at [695, 241] on img at bounding box center [708, 236] width 42 height 30
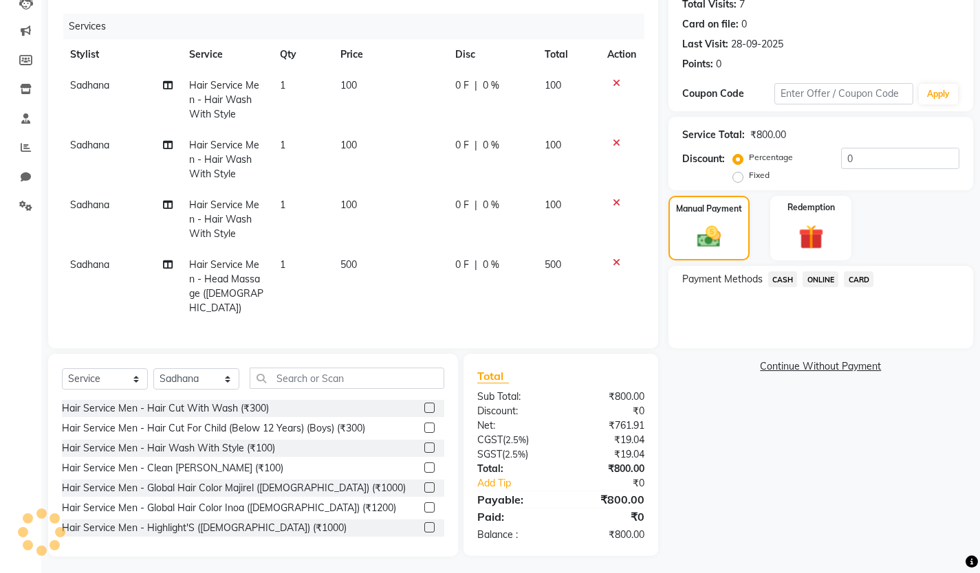
click at [822, 280] on span "ONLINE" at bounding box center [820, 280] width 36 height 16
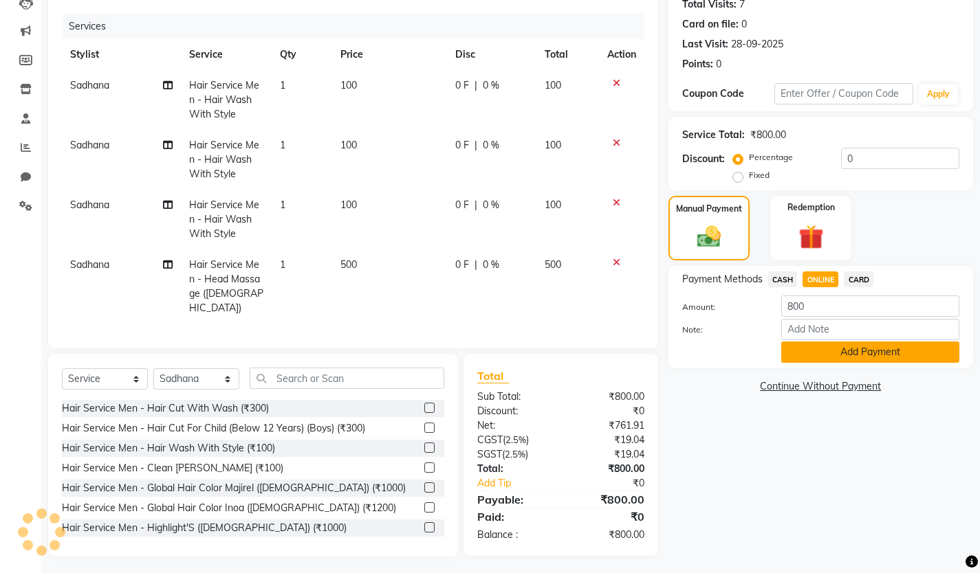
click at [811, 349] on button "Add Payment" at bounding box center [870, 352] width 178 height 21
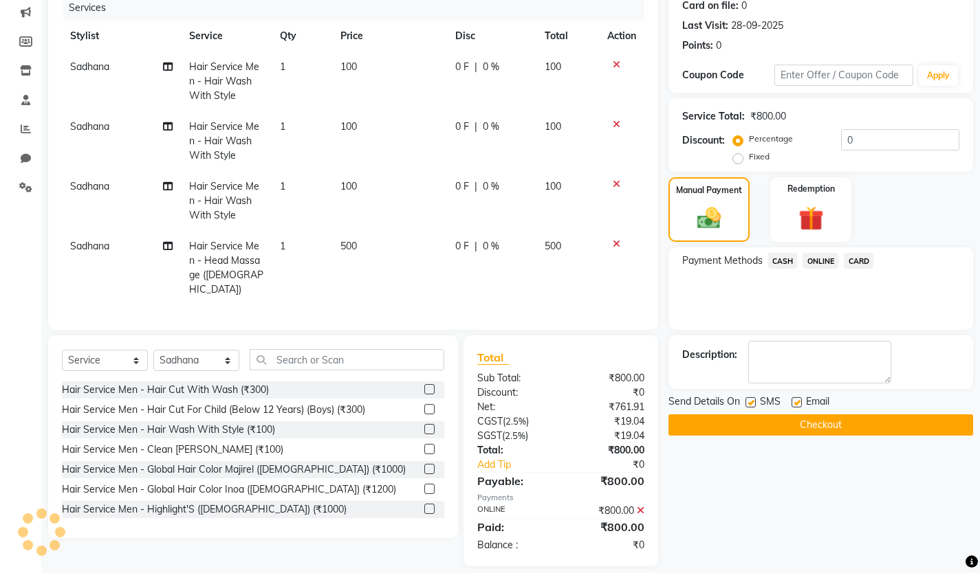
scroll to position [185, 0]
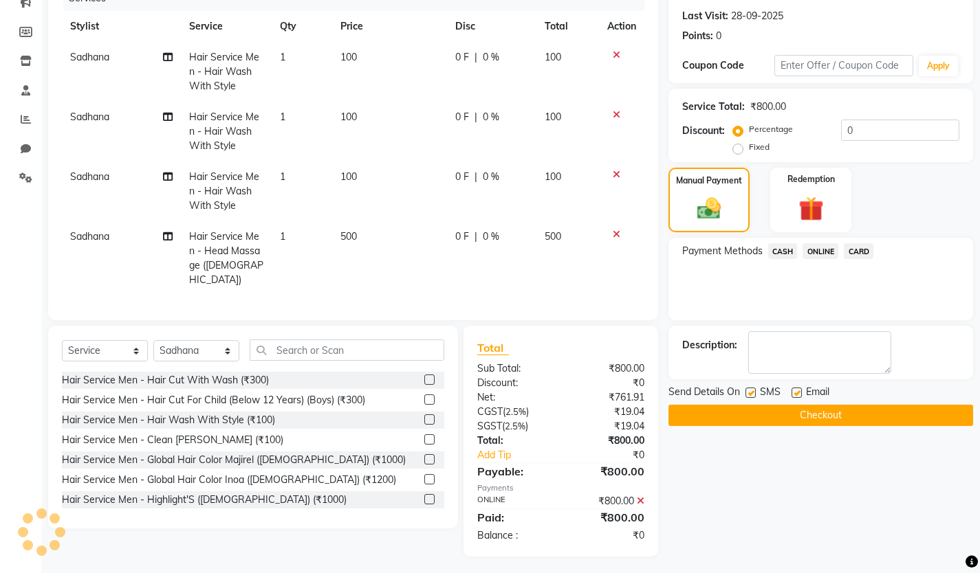
click at [751, 390] on label at bounding box center [750, 393] width 10 height 10
click at [751, 390] on input "checkbox" at bounding box center [749, 393] width 9 height 9
checkbox input "false"
click at [793, 393] on label at bounding box center [796, 393] width 10 height 10
click at [793, 393] on input "checkbox" at bounding box center [795, 393] width 9 height 9
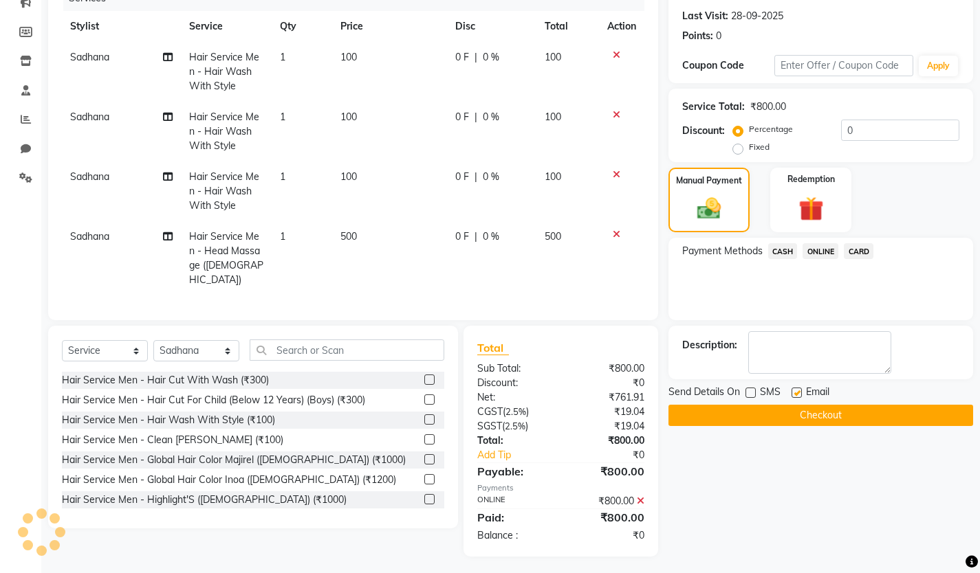
checkbox input "false"
click at [808, 415] on button "Checkout" at bounding box center [820, 415] width 305 height 21
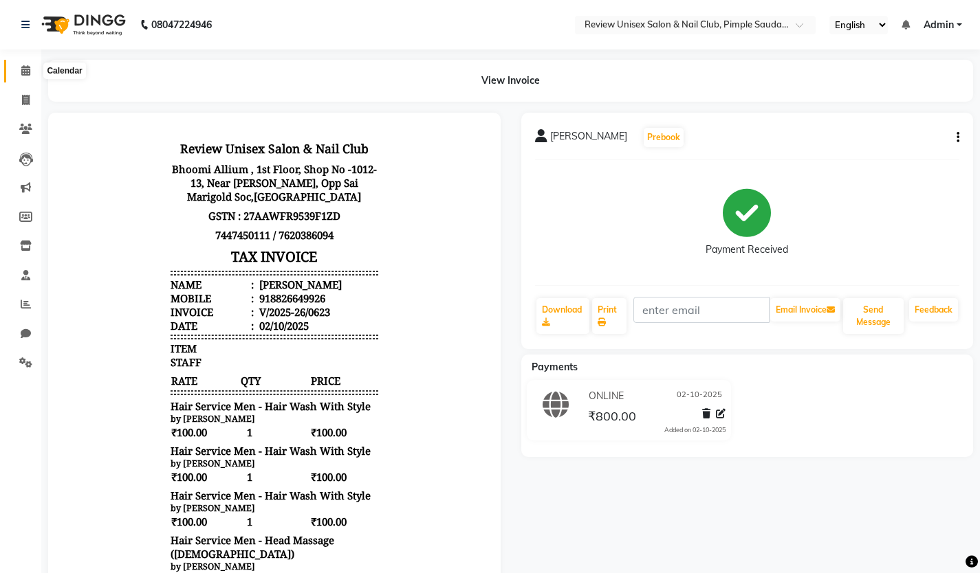
click at [34, 62] on link "Calendar" at bounding box center [20, 71] width 33 height 23
